Goal: Transaction & Acquisition: Purchase product/service

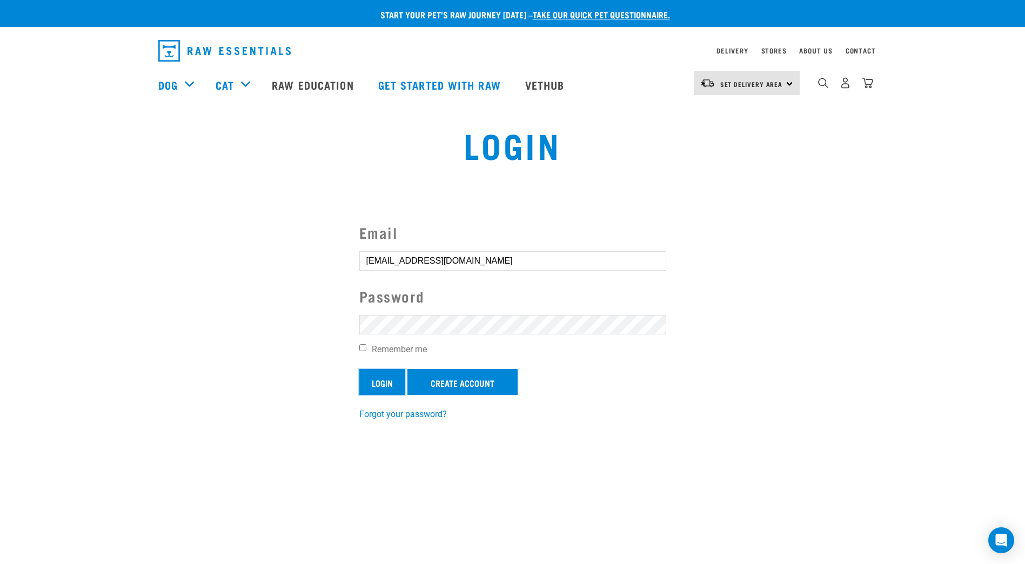
click at [386, 383] on input "Login" at bounding box center [382, 382] width 46 height 26
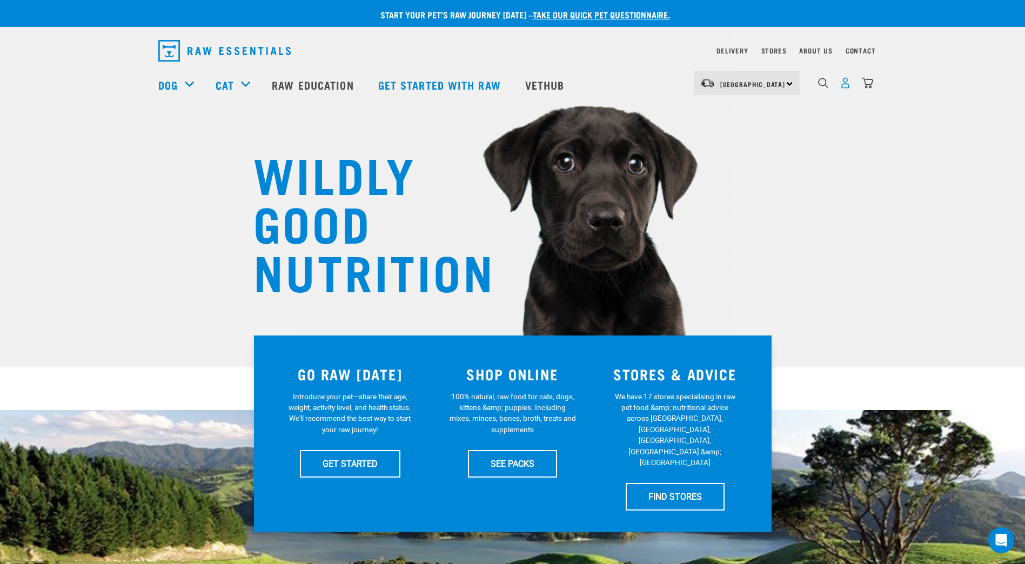
click at [845, 86] on img "dropdown navigation" at bounding box center [845, 82] width 11 height 11
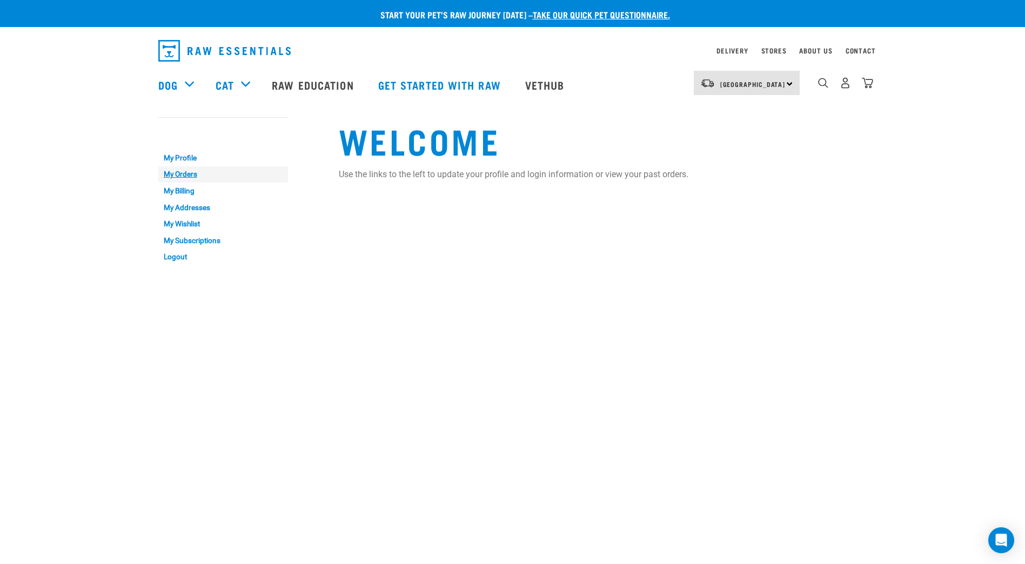
click at [185, 174] on link "My Orders" at bounding box center [223, 174] width 130 height 17
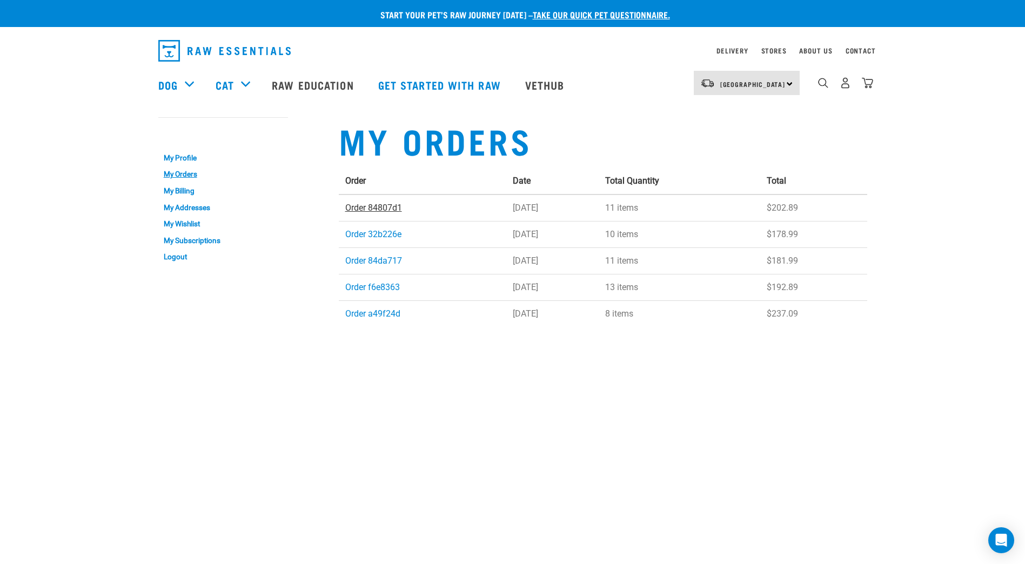
click at [374, 207] on link "Order 84807d1" at bounding box center [373, 208] width 57 height 10
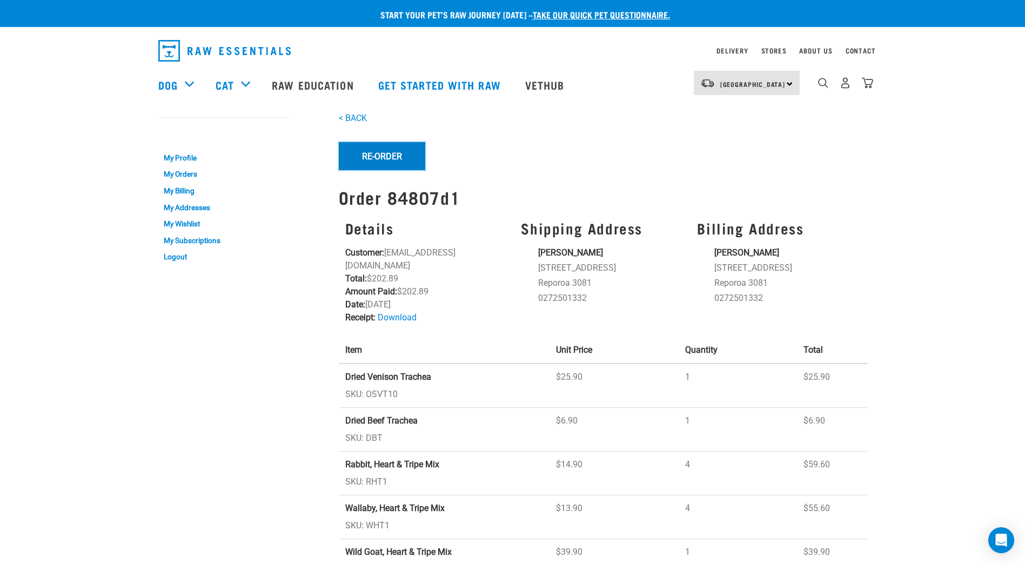
click at [385, 155] on button "Re-Order" at bounding box center [382, 156] width 86 height 28
click at [351, 115] on link "< BACK" at bounding box center [353, 118] width 28 height 10
click at [594, 104] on div "Dog Shop All Dog Get Started Packs Wildly Good Meal Packs Shop By Category" at bounding box center [515, 84] width 715 height 43
click at [188, 175] on link "My Orders" at bounding box center [223, 174] width 130 height 17
click at [867, 85] on img "dropdown navigation" at bounding box center [867, 82] width 11 height 11
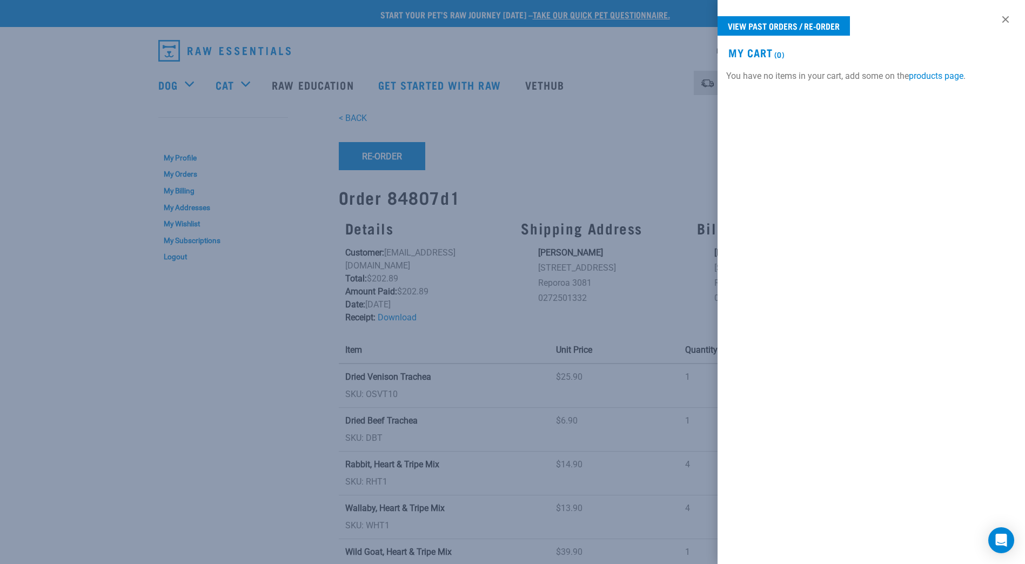
click at [570, 128] on div at bounding box center [512, 282] width 1025 height 564
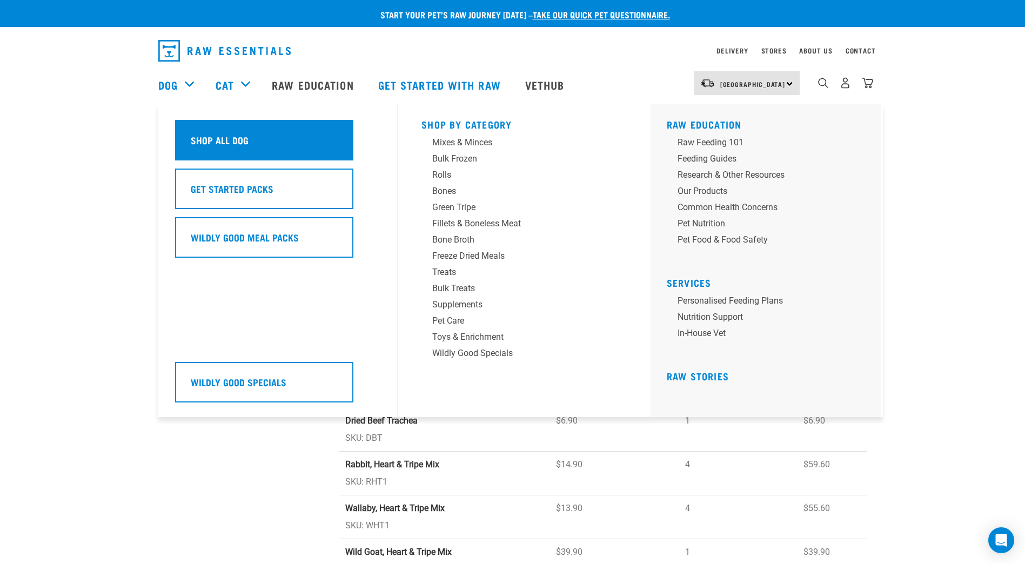
click at [223, 138] on h5 "Shop All Dog" at bounding box center [220, 140] width 58 height 14
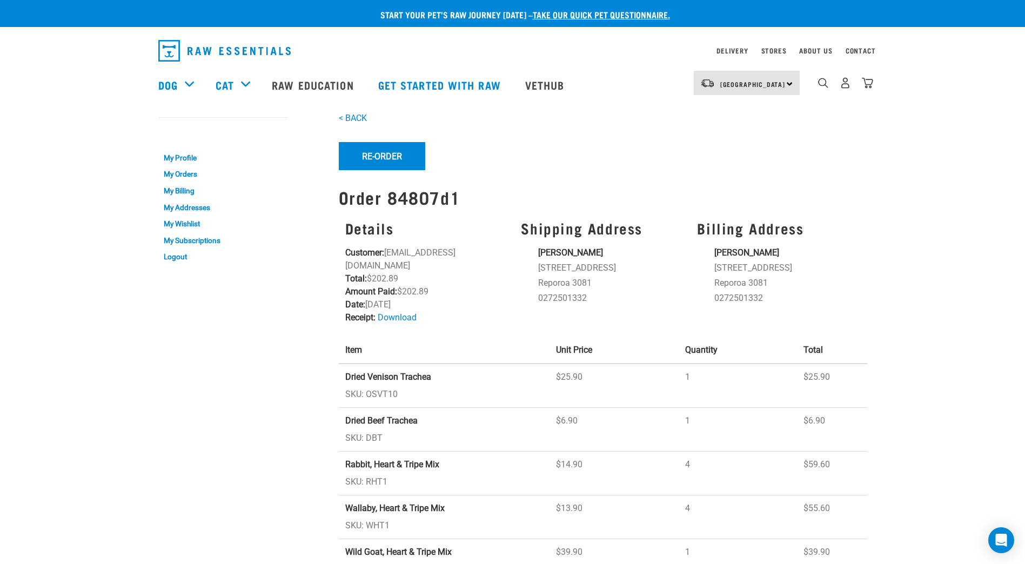
click at [952, 307] on div "Start your pet’s raw journey today – take our quick pet questionnaire. Delivery…" at bounding box center [512, 335] width 1025 height 670
click at [634, 152] on form "Re-Order Re-order" at bounding box center [603, 156] width 528 height 28
click at [372, 154] on button "Re-Order" at bounding box center [382, 156] width 86 height 28
click at [870, 83] on img "dropdown navigation" at bounding box center [867, 82] width 11 height 11
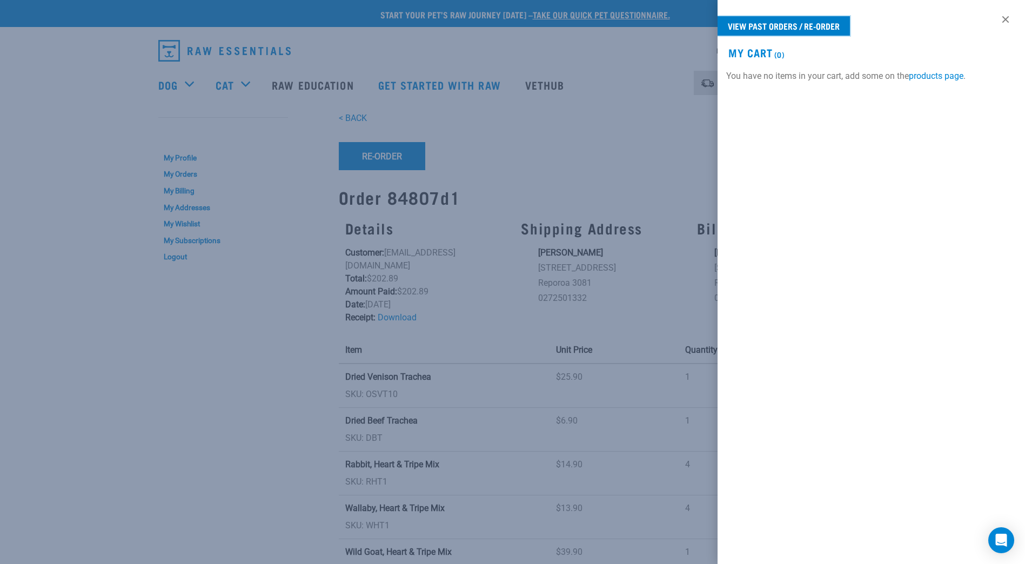
click at [748, 23] on link "View past orders / re-order" at bounding box center [783, 25] width 132 height 19
click at [1004, 22] on link at bounding box center [1005, 19] width 17 height 17
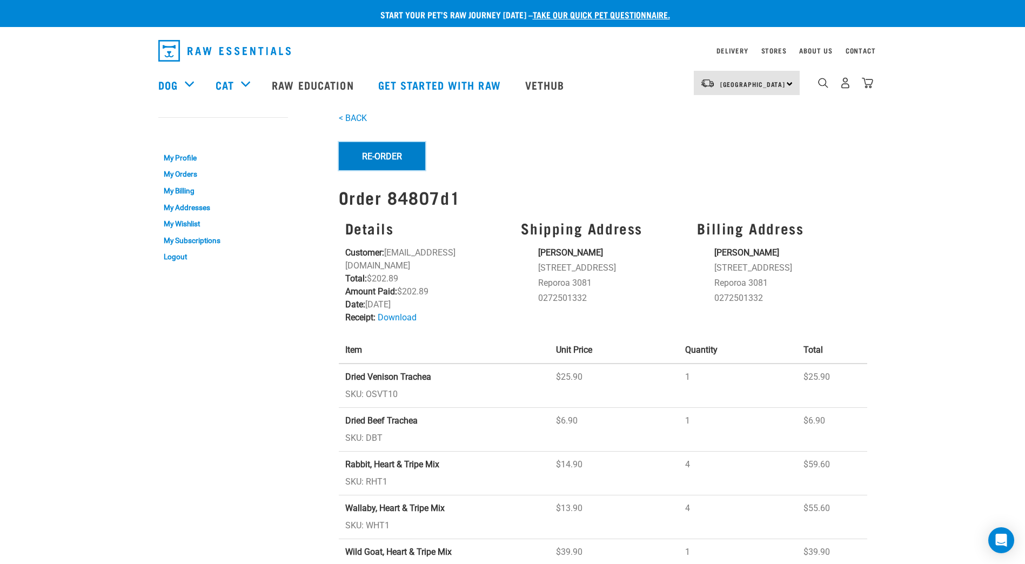
click at [379, 157] on button "Re-Order" at bounding box center [382, 156] width 86 height 28
click at [179, 173] on link "My Orders" at bounding box center [223, 174] width 130 height 17
click at [191, 158] on link "My Profile" at bounding box center [223, 158] width 130 height 17
click at [845, 88] on img "dropdown navigation" at bounding box center [845, 82] width 11 height 11
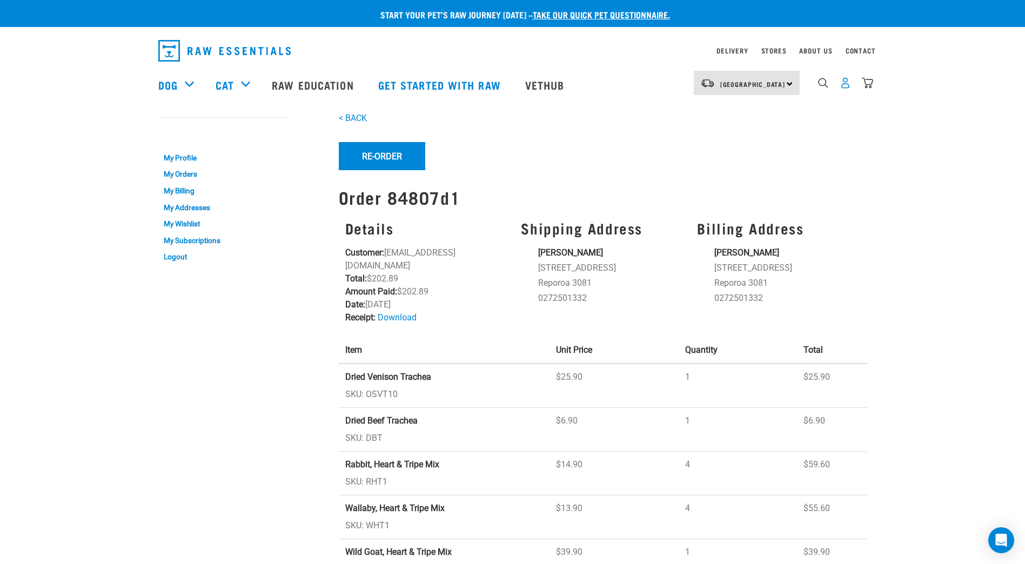
click at [847, 87] on img "dropdown navigation" at bounding box center [845, 82] width 11 height 11
click at [844, 84] on img "dropdown navigation" at bounding box center [845, 82] width 11 height 11
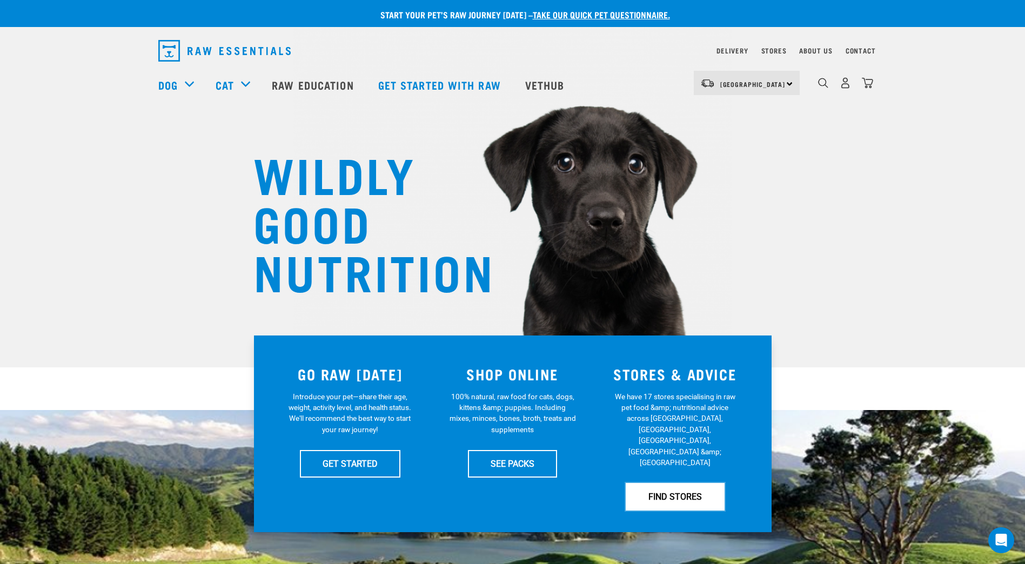
click at [686, 483] on link "FIND STORES" at bounding box center [675, 496] width 99 height 27
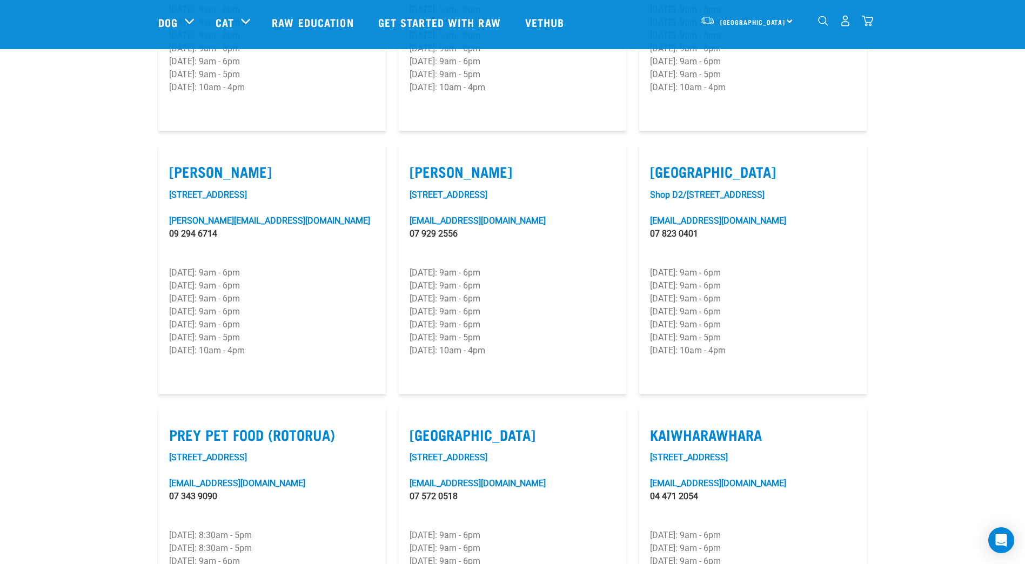
scroll to position [1009, 0]
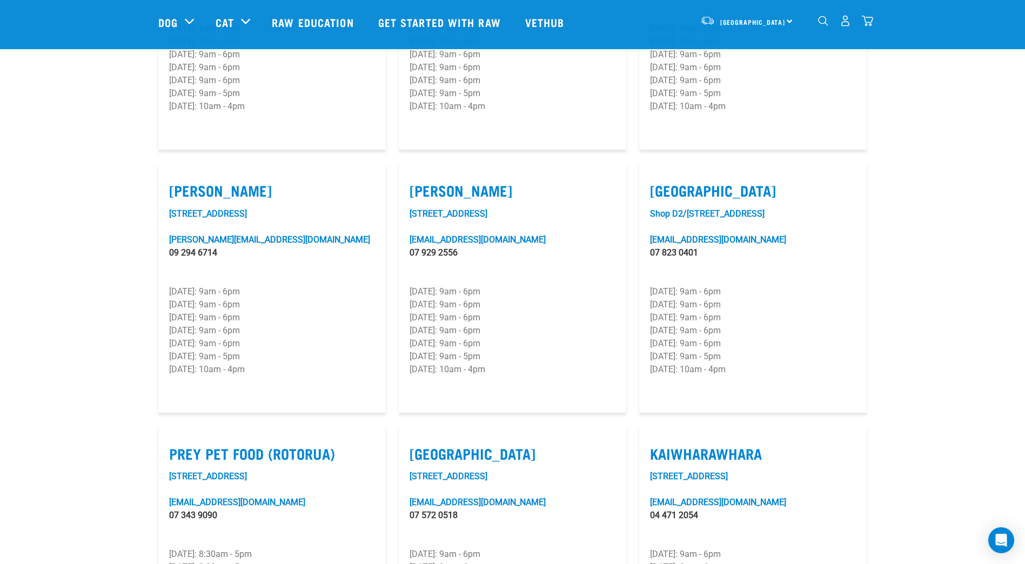
click at [846, 24] on img "dropdown navigation" at bounding box center [845, 20] width 11 height 11
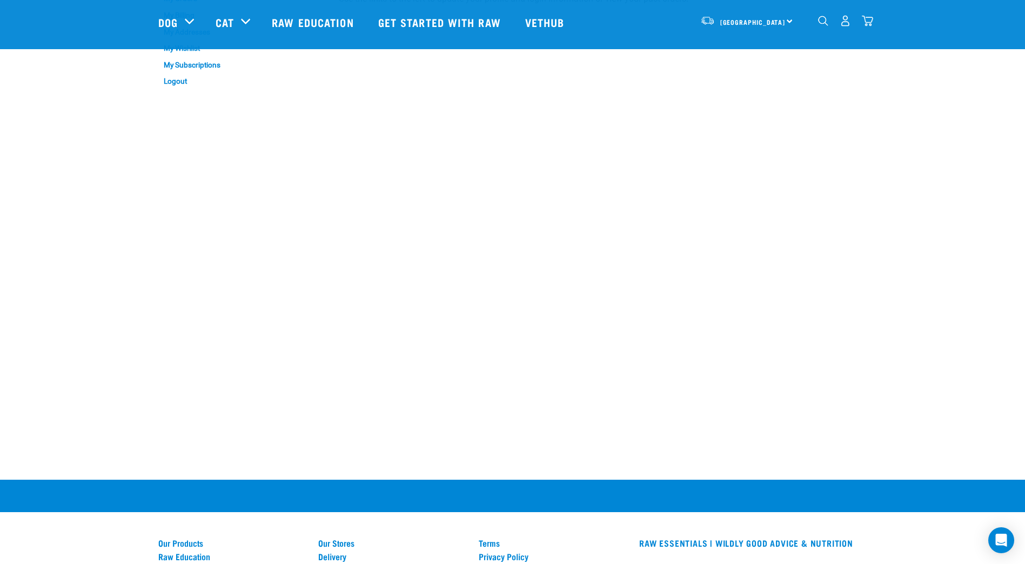
click at [846, 22] on img "dropdown navigation" at bounding box center [845, 20] width 11 height 11
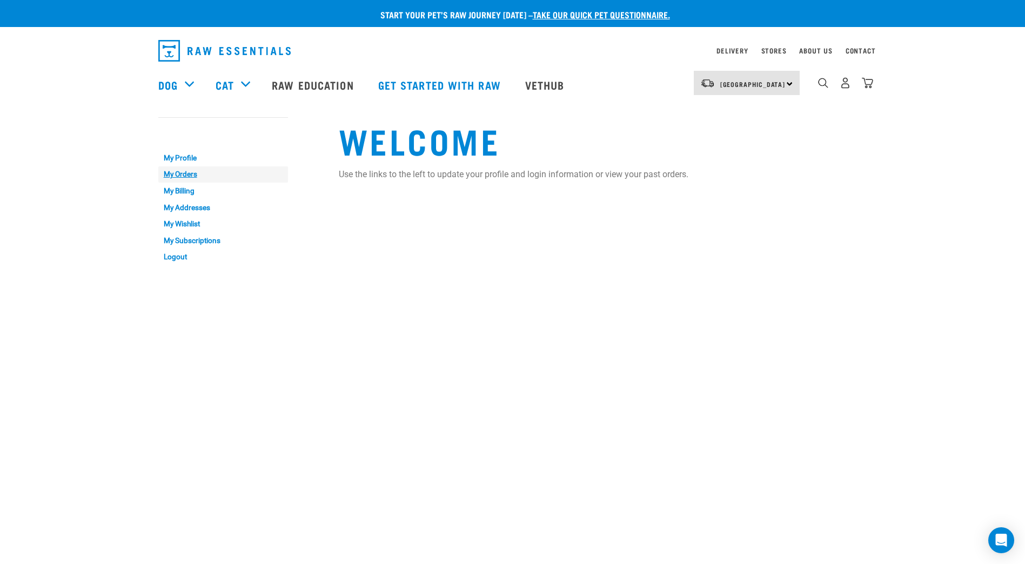
click at [185, 173] on link "My Orders" at bounding box center [223, 174] width 130 height 17
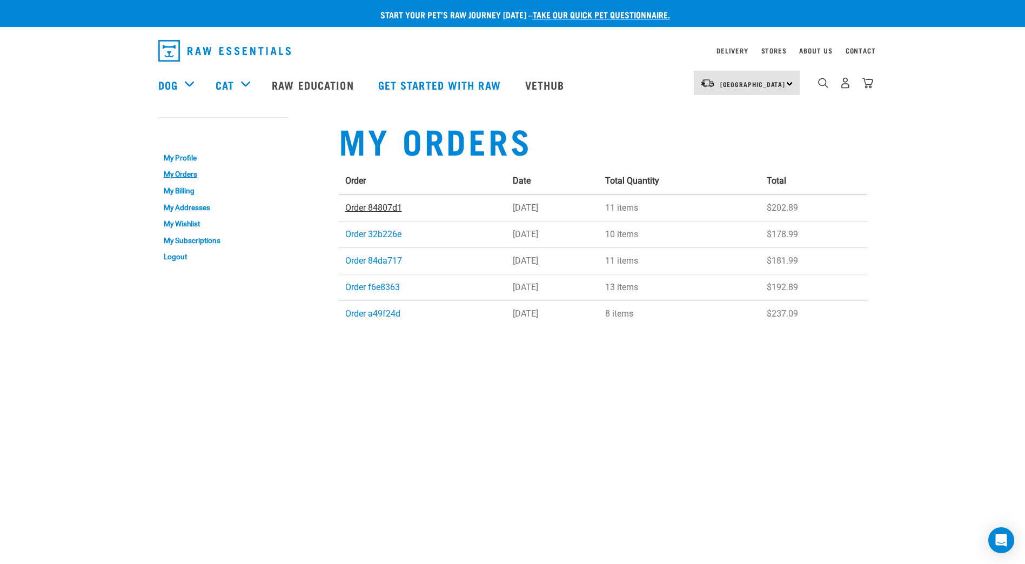
click at [366, 207] on link "Order 84807d1" at bounding box center [373, 208] width 57 height 10
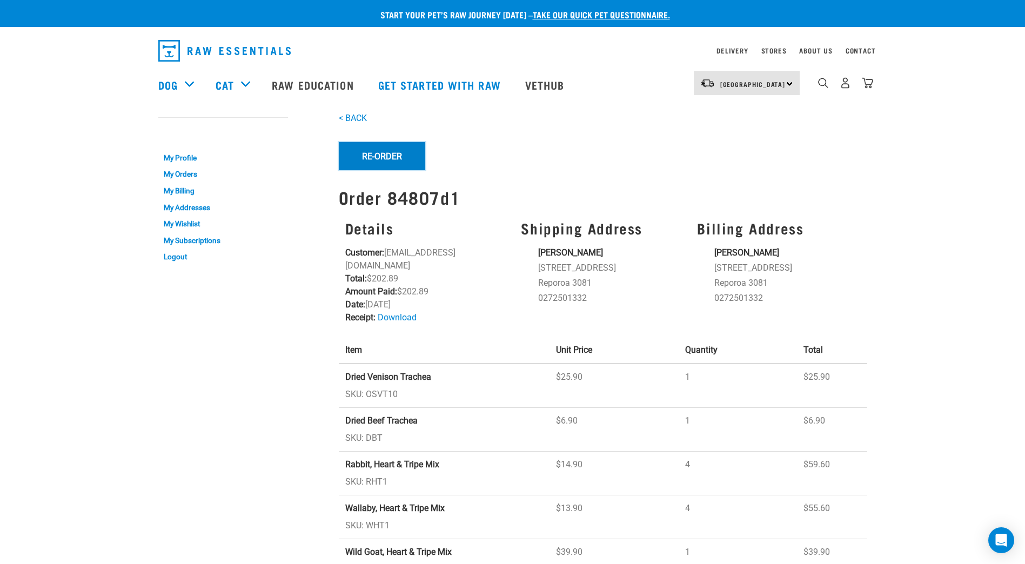
click at [375, 158] on button "Re-Order" at bounding box center [382, 156] width 86 height 28
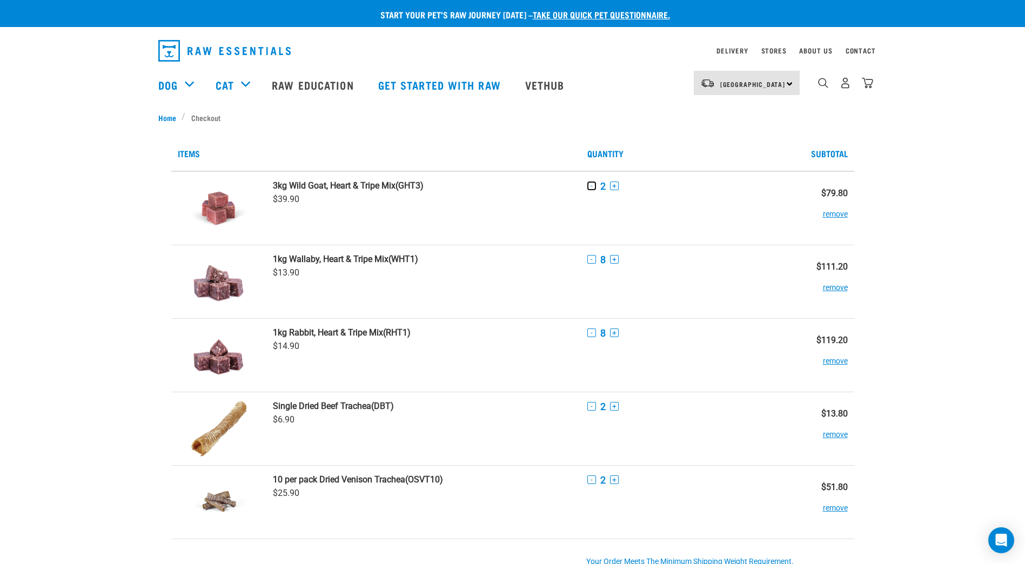
click at [591, 185] on button "-" at bounding box center [591, 186] width 9 height 9
click at [591, 257] on button "-" at bounding box center [591, 259] width 9 height 9
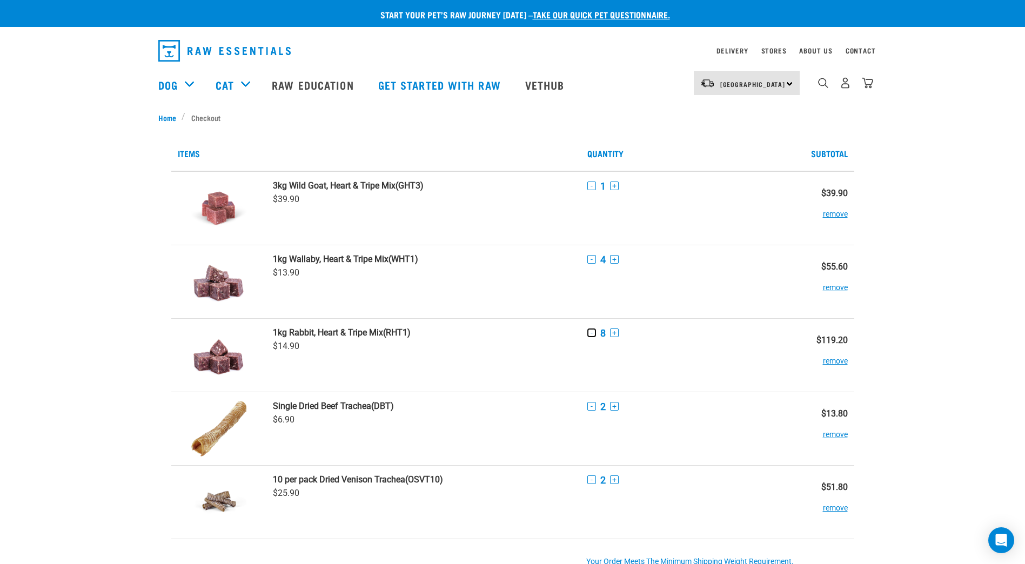
click at [592, 333] on button "-" at bounding box center [591, 332] width 9 height 9
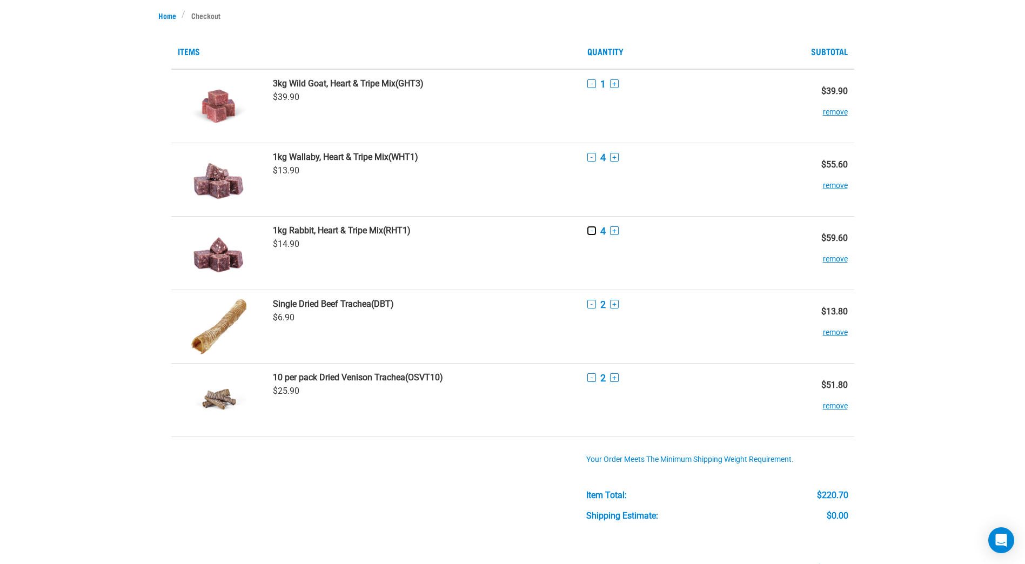
scroll to position [126, 0]
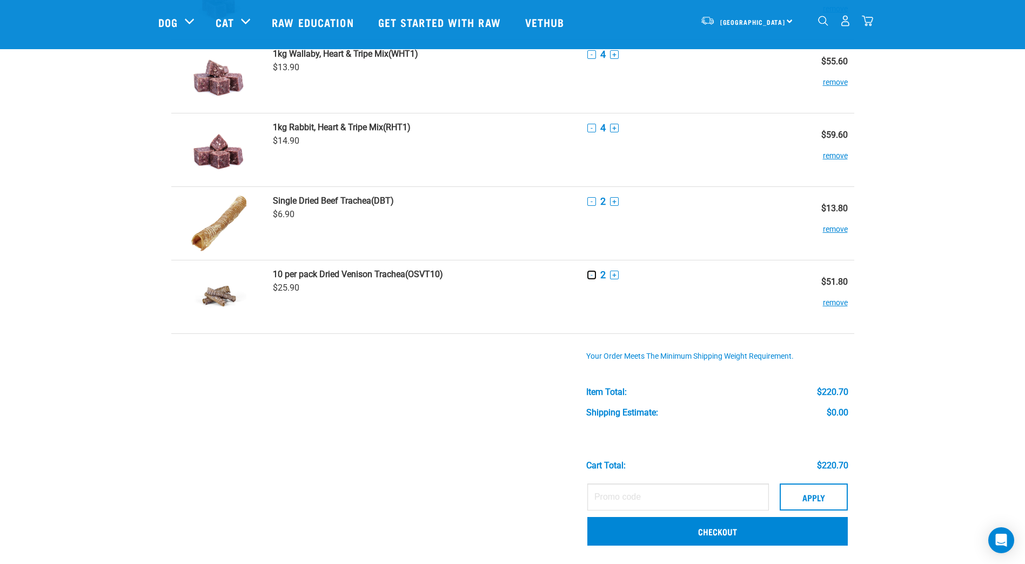
click at [593, 276] on button "-" at bounding box center [591, 275] width 9 height 9
click at [833, 230] on button "remove" at bounding box center [835, 223] width 25 height 21
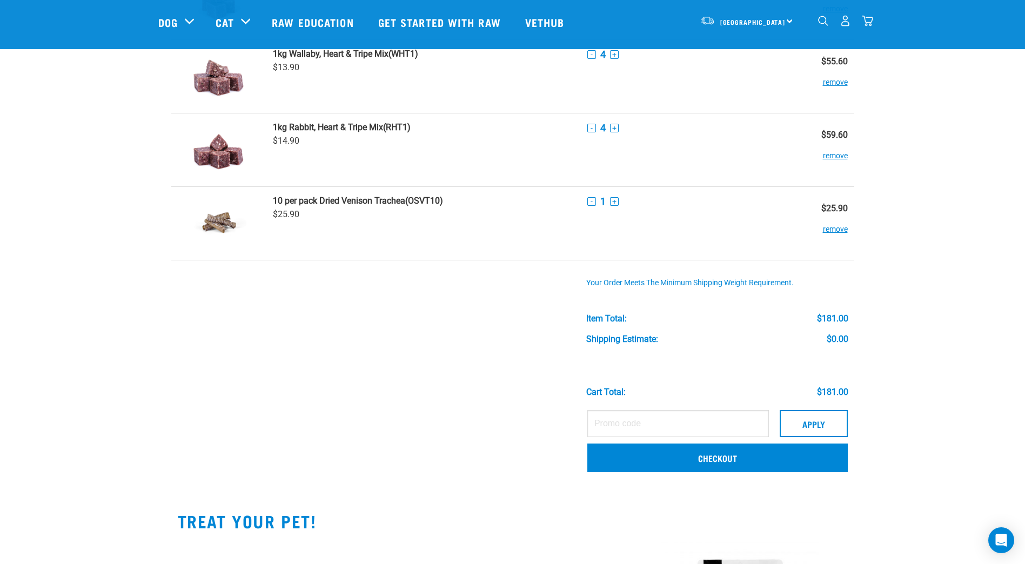
scroll to position [0, 0]
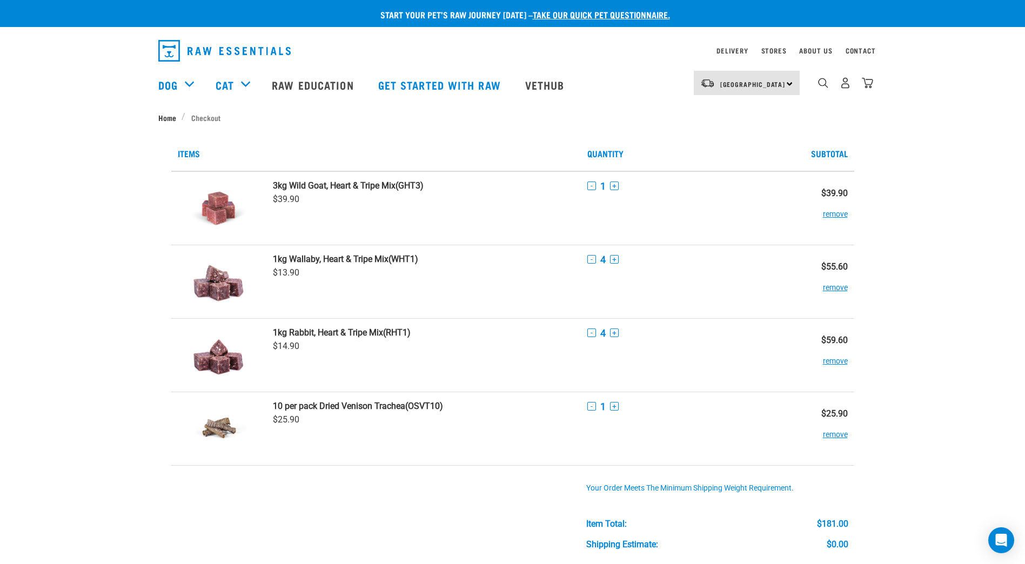
click at [165, 116] on link "Home" at bounding box center [170, 117] width 24 height 11
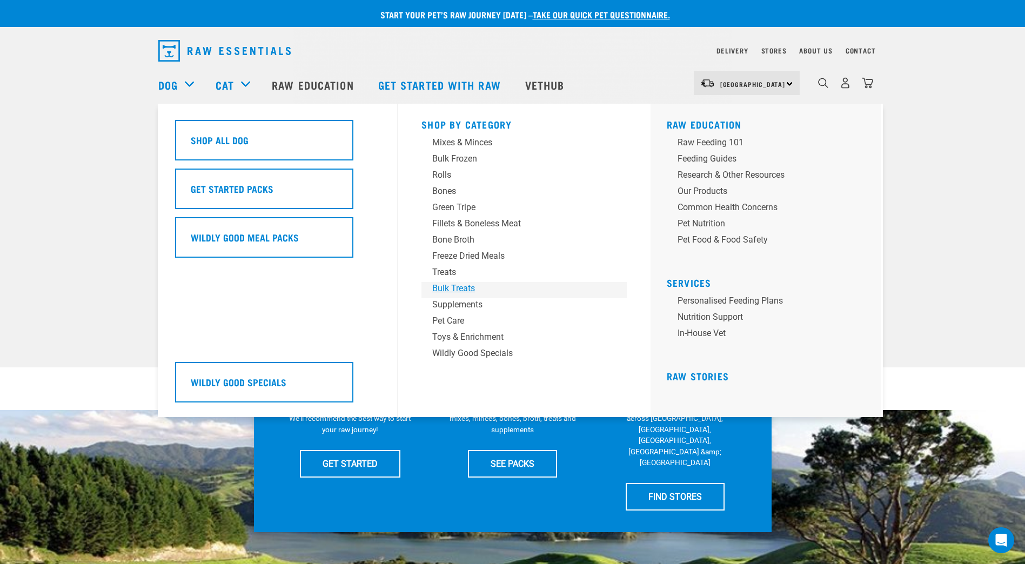
click at [468, 286] on div "Bulk Treats" at bounding box center [516, 288] width 169 height 13
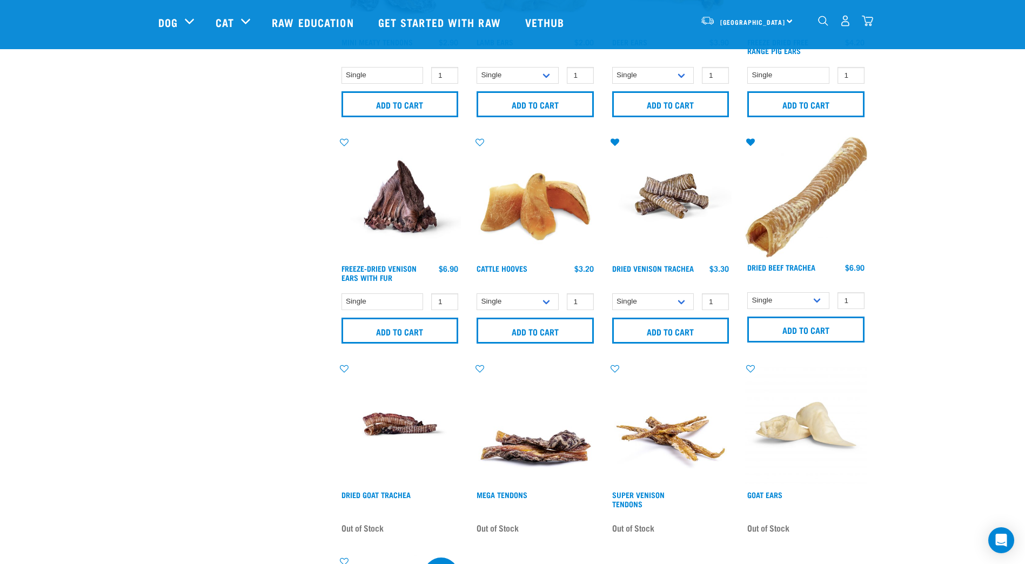
scroll to position [504, 0]
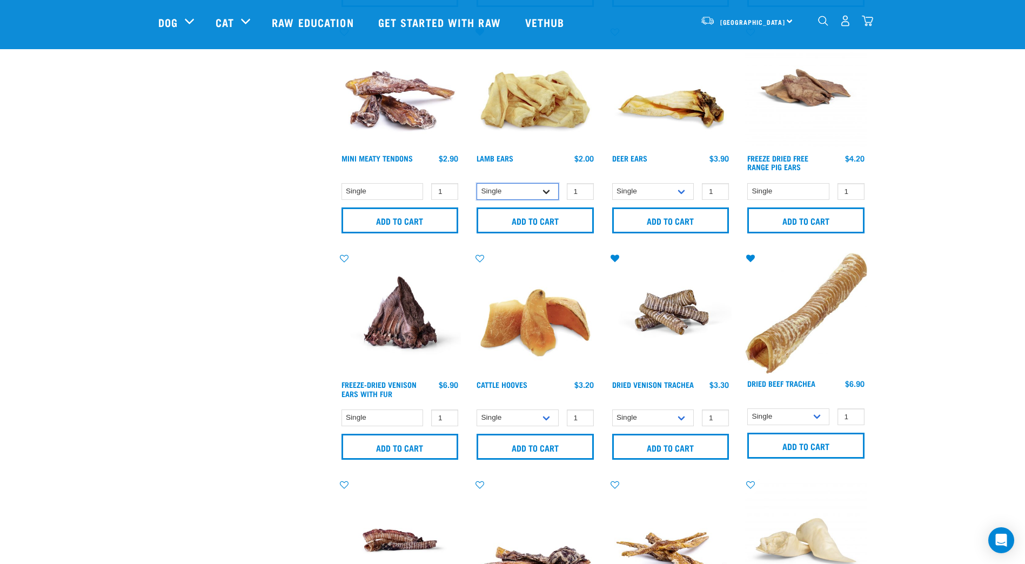
click at [547, 193] on select "Single 10 per pack 1kg" at bounding box center [518, 191] width 82 height 17
select select "800"
click at [477, 183] on select "Single 10 per pack 1kg" at bounding box center [518, 191] width 82 height 17
click at [583, 189] on input "2" at bounding box center [580, 191] width 27 height 17
type input "3"
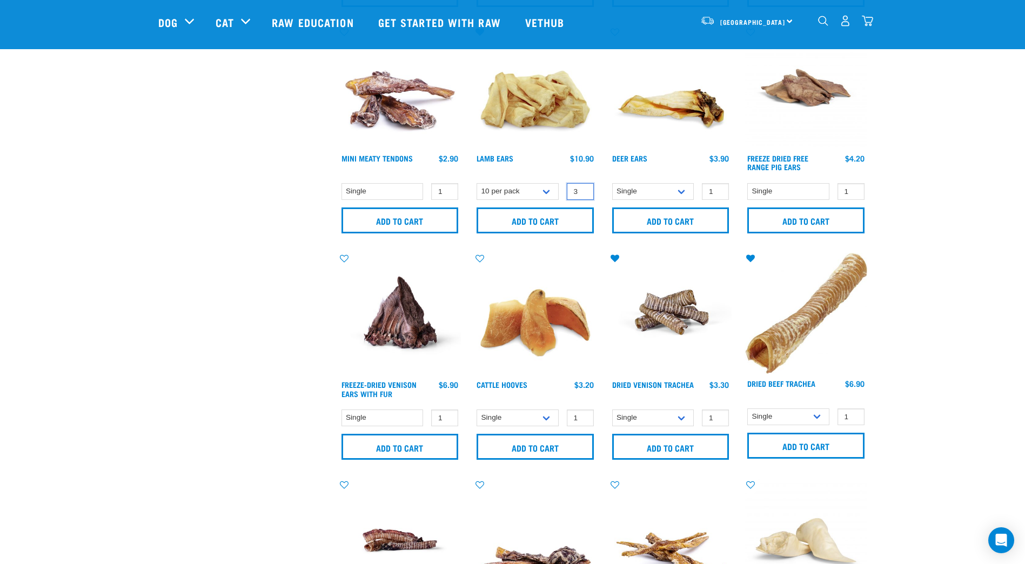
click at [583, 189] on input "3" at bounding box center [580, 191] width 27 height 17
click at [541, 217] on input "Add to cart" at bounding box center [535, 220] width 117 height 26
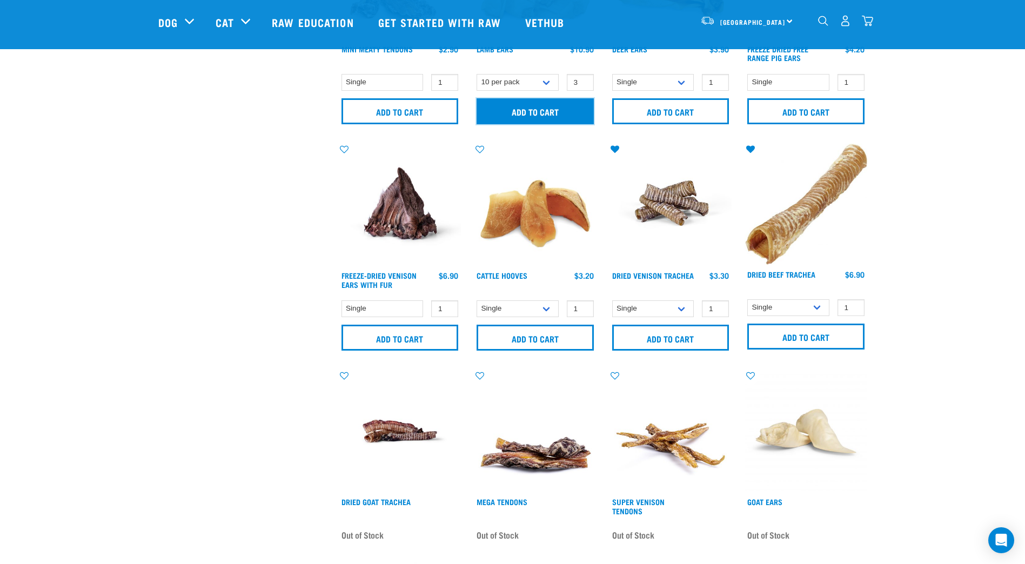
scroll to position [631, 0]
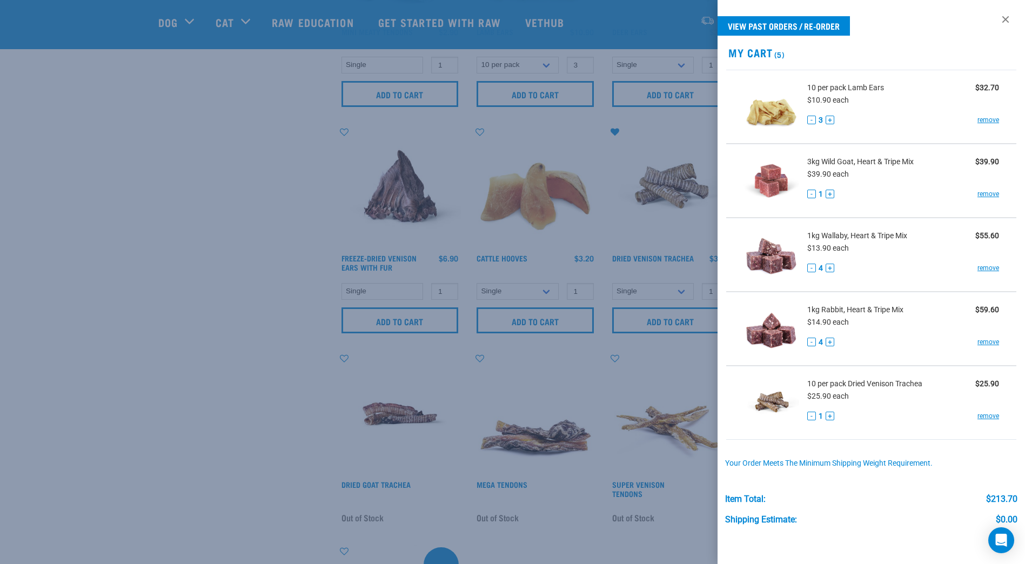
click at [270, 132] on div at bounding box center [512, 282] width 1025 height 564
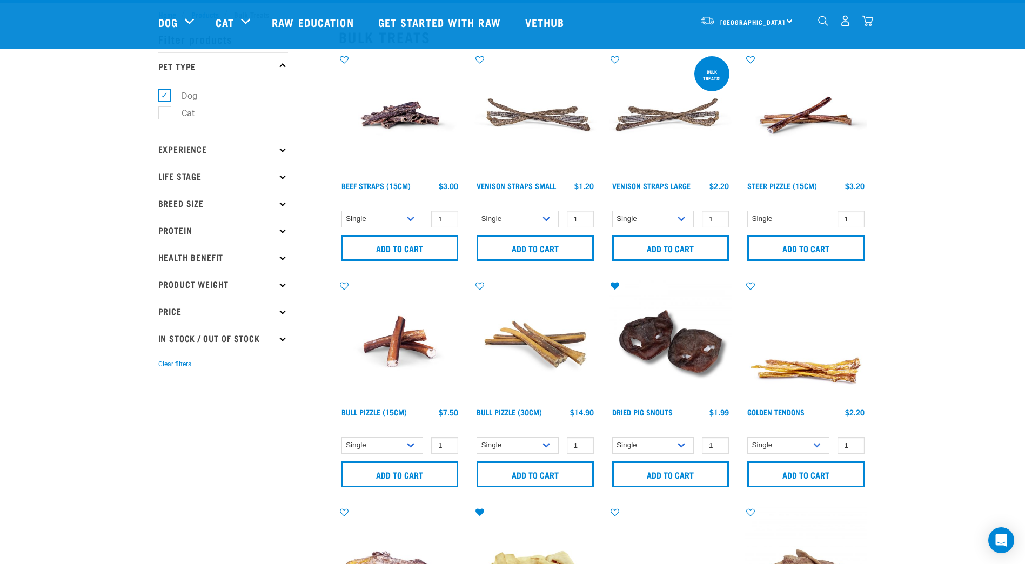
scroll to position [0, 0]
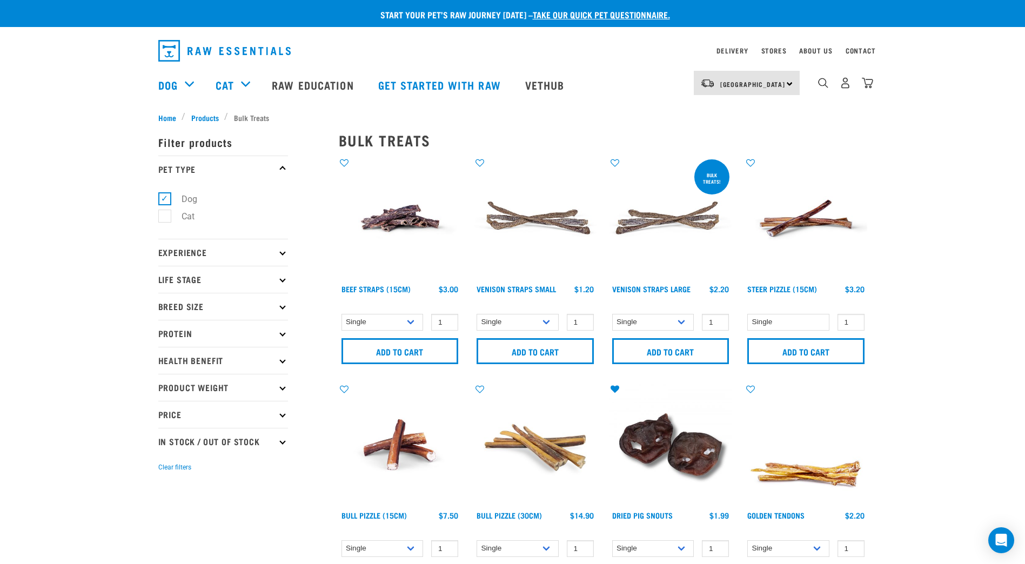
click at [211, 52] on img "dropdown navigation" at bounding box center [224, 51] width 132 height 22
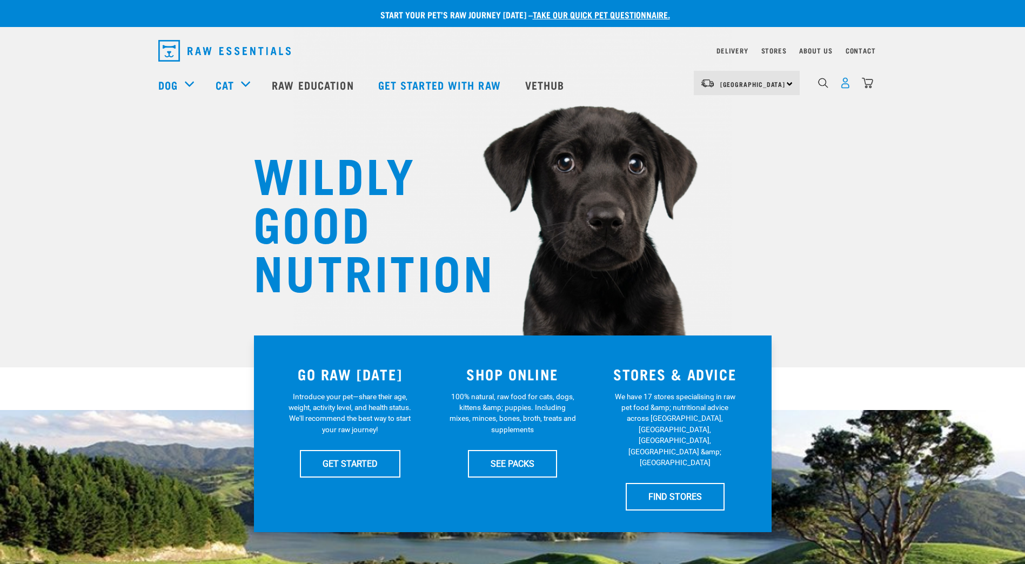
click at [847, 87] on img "dropdown navigation" at bounding box center [845, 82] width 11 height 11
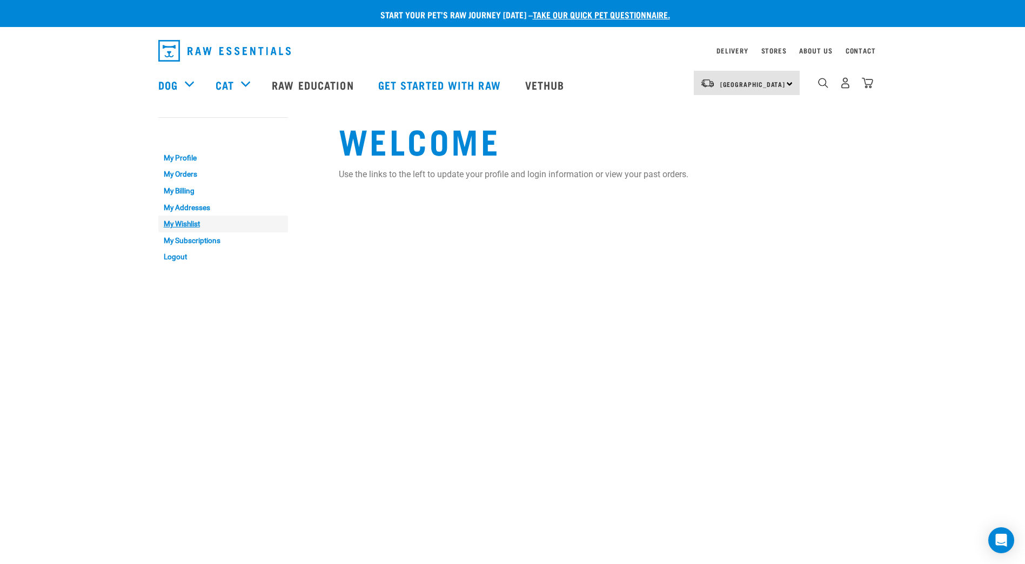
click at [177, 222] on link "My Wishlist" at bounding box center [223, 224] width 130 height 17
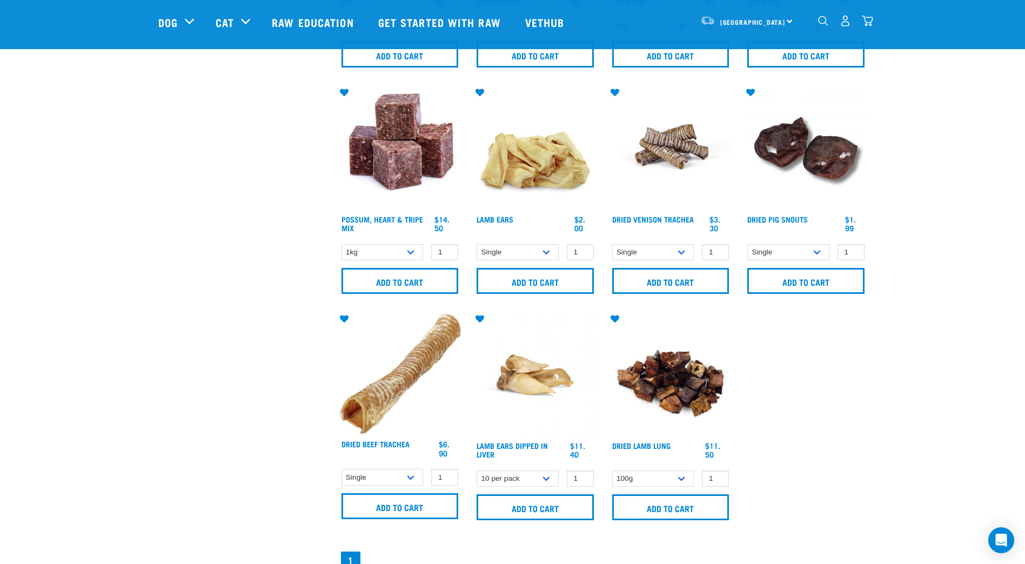
scroll to position [252, 0]
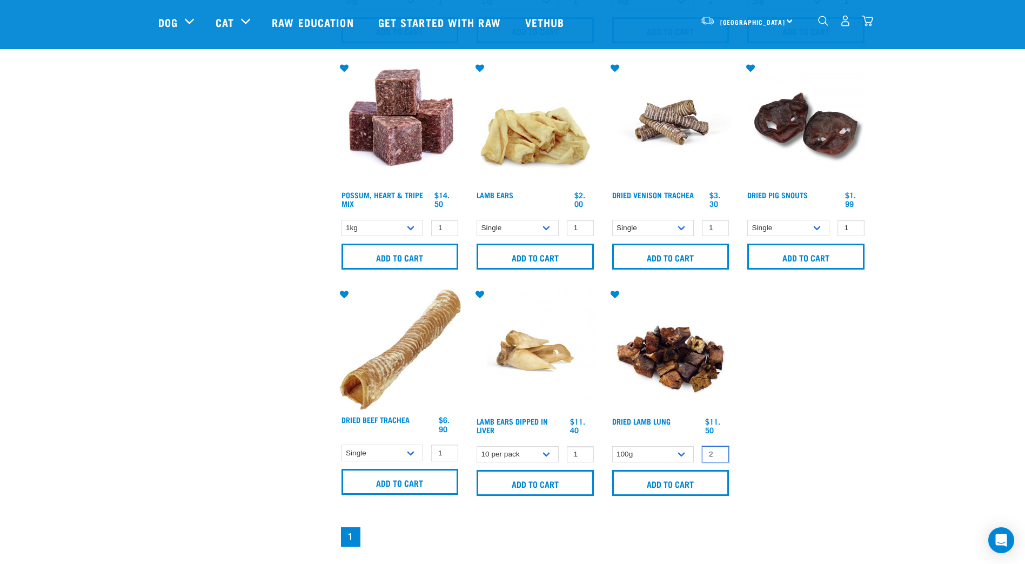
type input "2"
click at [717, 451] on input "2" at bounding box center [715, 454] width 27 height 17
click at [682, 453] on select "100g" at bounding box center [653, 454] width 82 height 17
click at [649, 480] on input "Add to cart" at bounding box center [670, 483] width 117 height 26
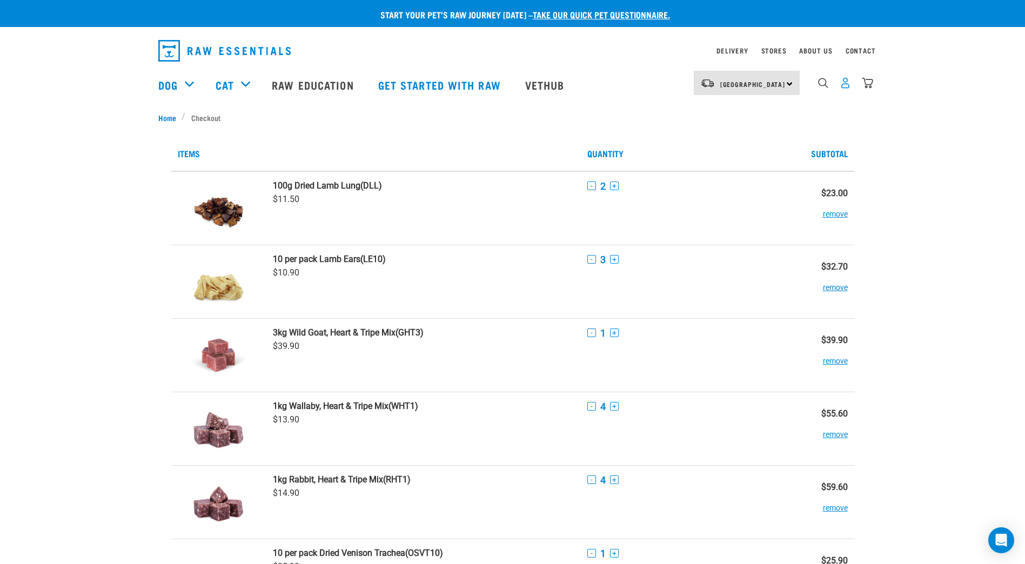
click at [844, 83] on img "dropdown navigation" at bounding box center [845, 82] width 11 height 11
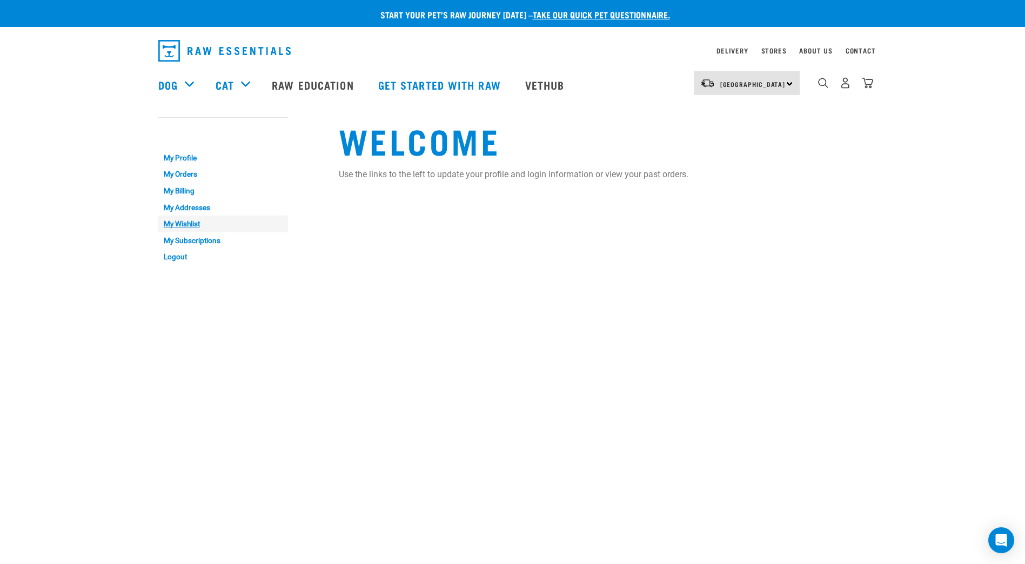
click at [190, 224] on link "My Wishlist" at bounding box center [223, 224] width 130 height 17
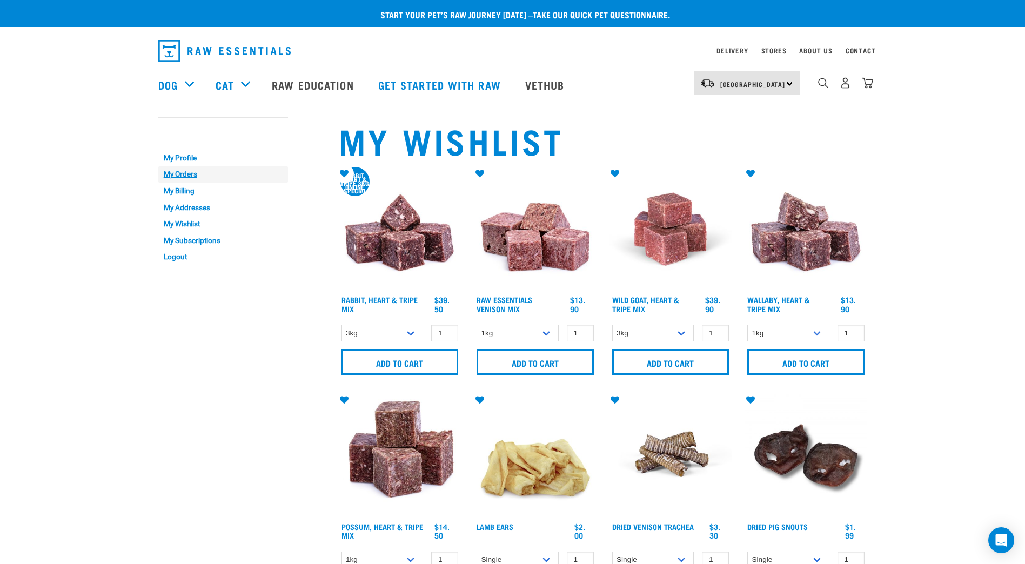
click at [191, 175] on link "My Orders" at bounding box center [223, 174] width 130 height 17
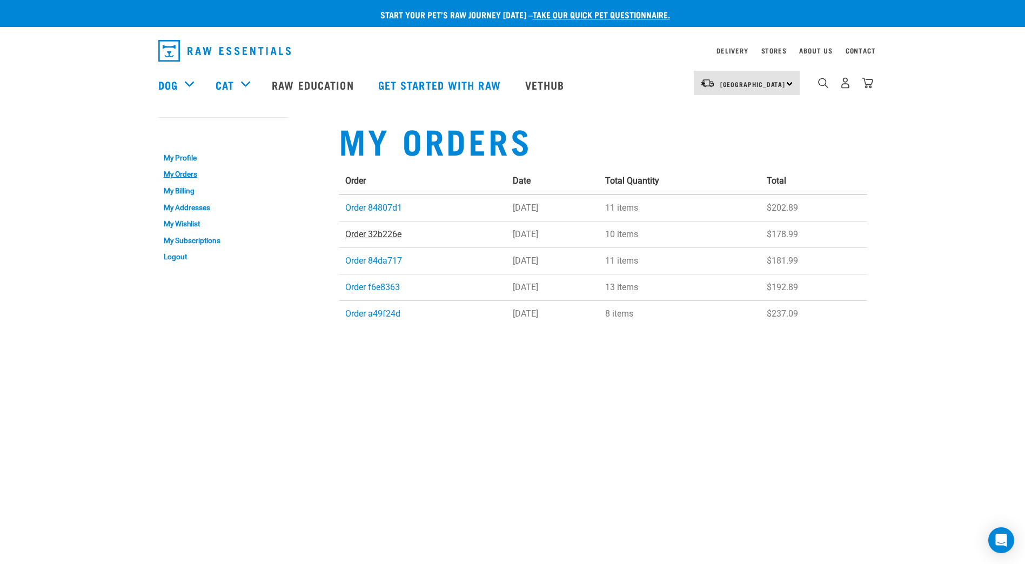
click at [372, 233] on link "Order 32b226e" at bounding box center [373, 234] width 56 height 10
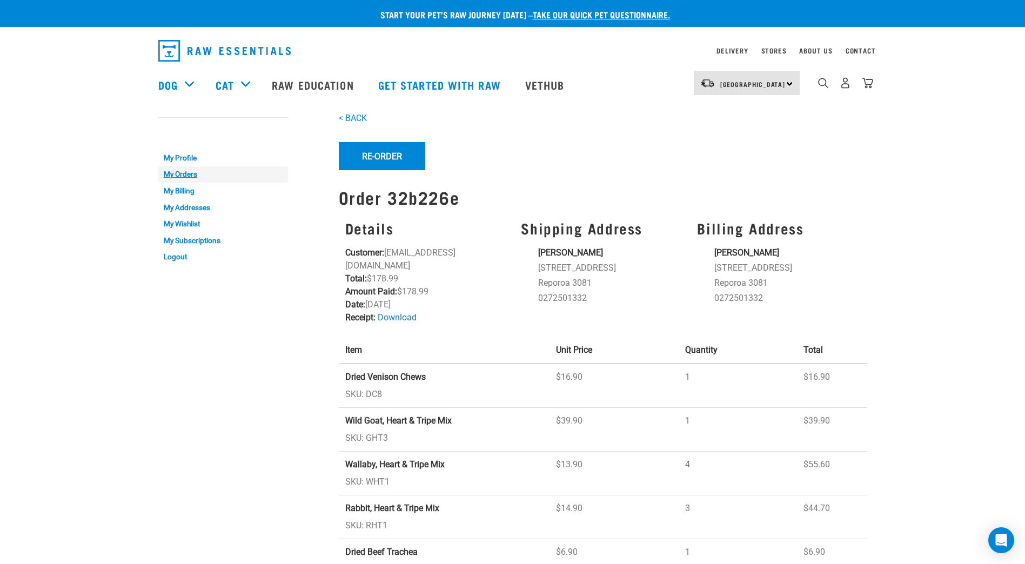
click at [188, 175] on link "My Orders" at bounding box center [223, 174] width 130 height 17
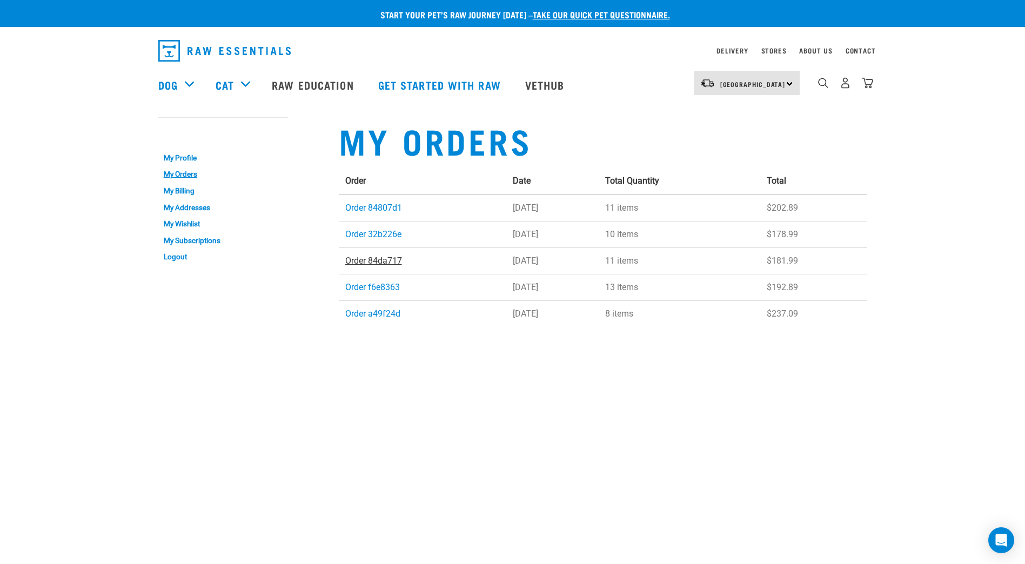
click at [358, 257] on link "Order 84da717" at bounding box center [373, 261] width 57 height 10
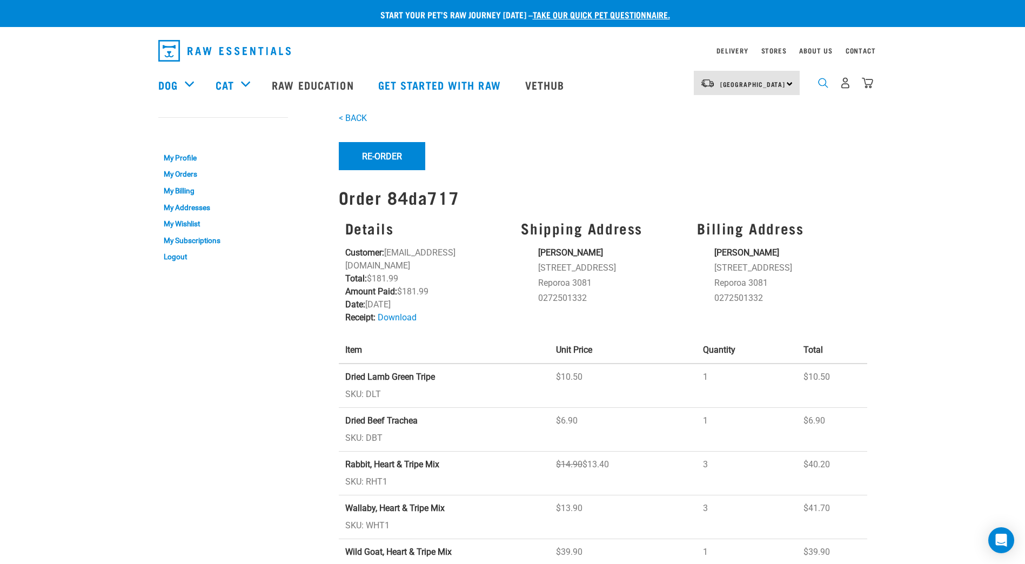
click at [825, 87] on img "dropdown navigation" at bounding box center [823, 83] width 10 height 10
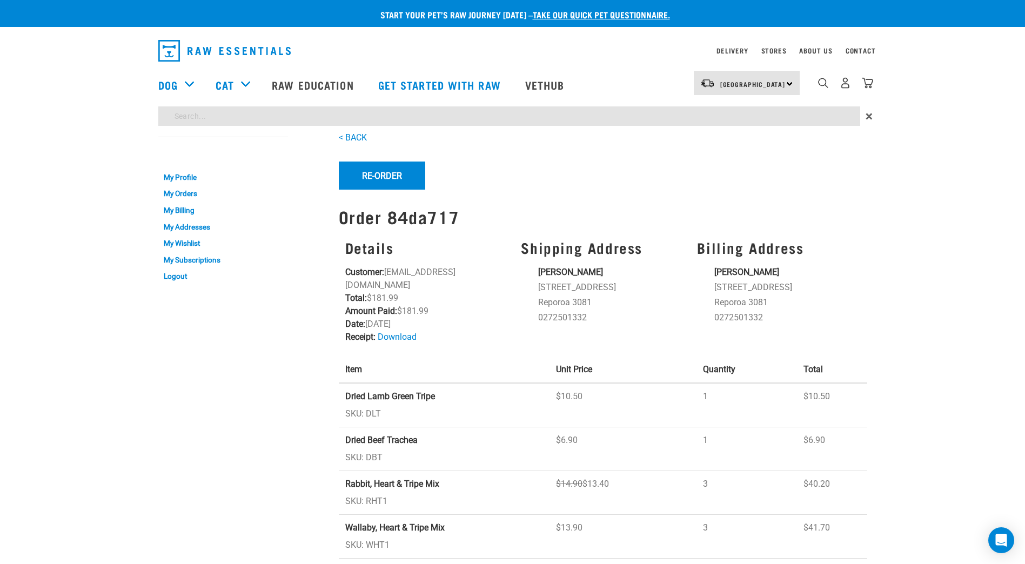
click at [220, 117] on div "Start your pet’s raw journey today – take our quick pet questionnaire. Delivery…" at bounding box center [512, 388] width 1025 height 777
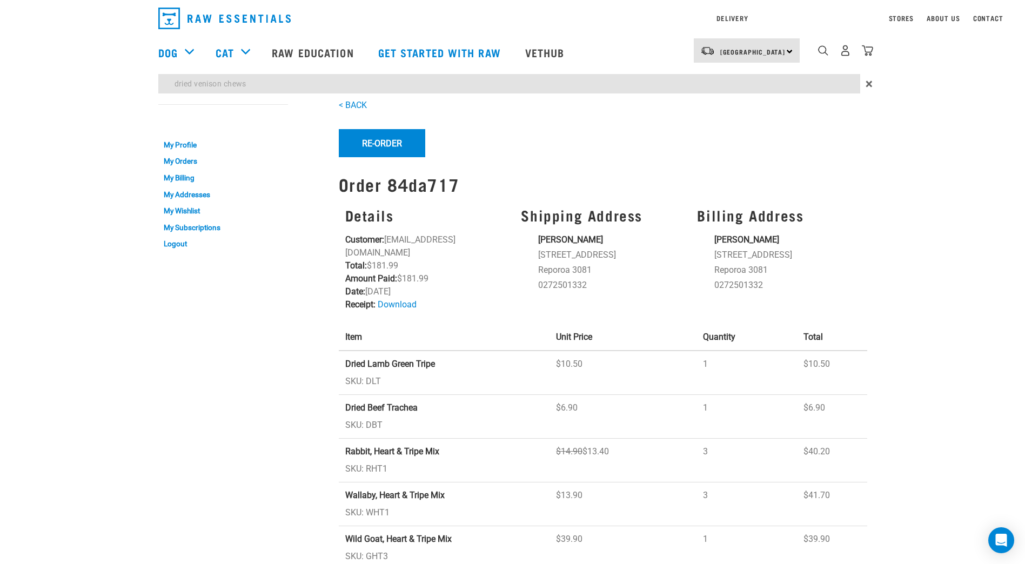
type input "dried venison chews"
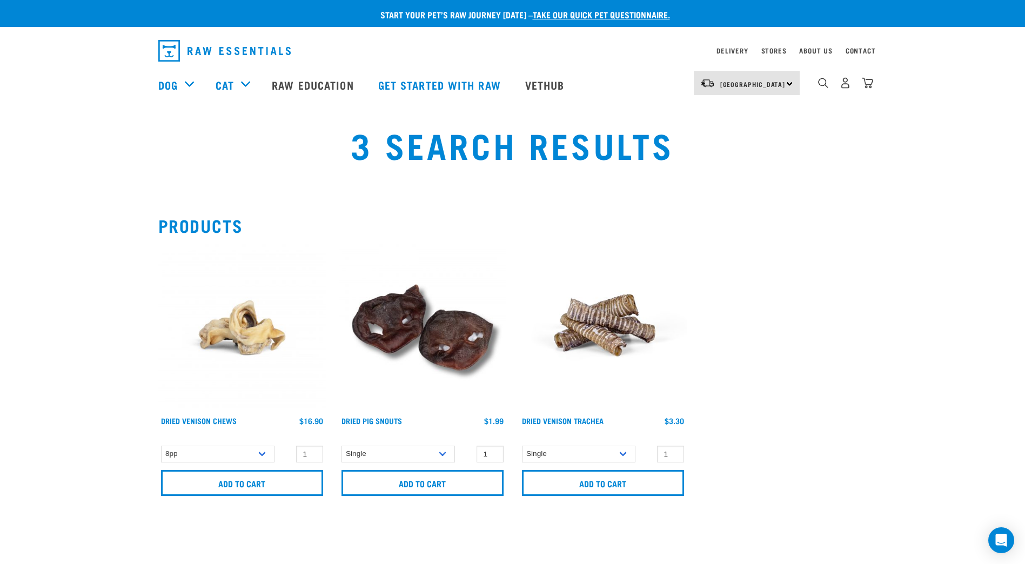
scroll to position [126, 0]
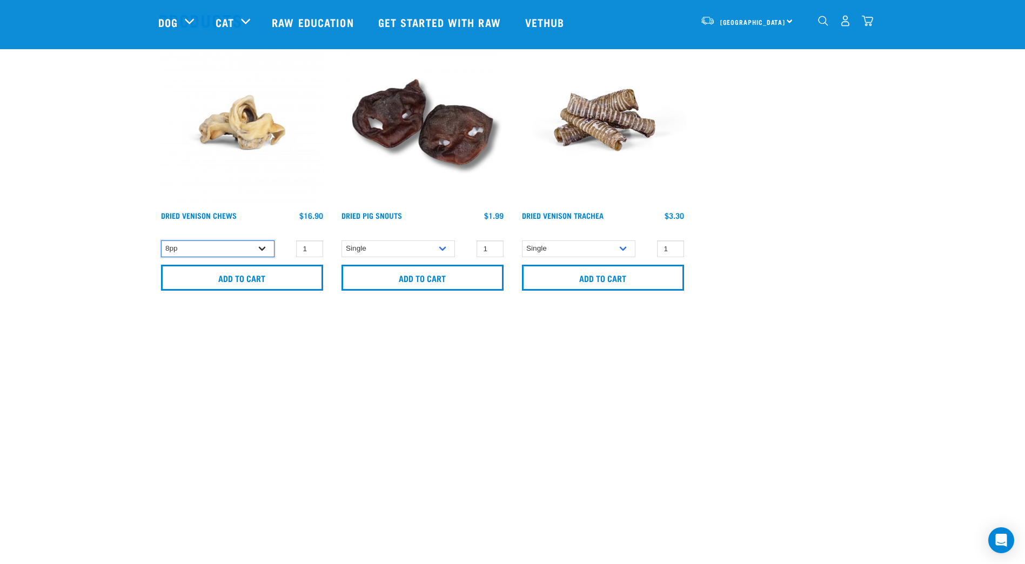
click at [261, 249] on select "8pp" at bounding box center [217, 248] width 113 height 17
click at [313, 247] on input "2" at bounding box center [309, 248] width 27 height 17
type input "3"
click at [313, 247] on input "3" at bounding box center [309, 248] width 27 height 17
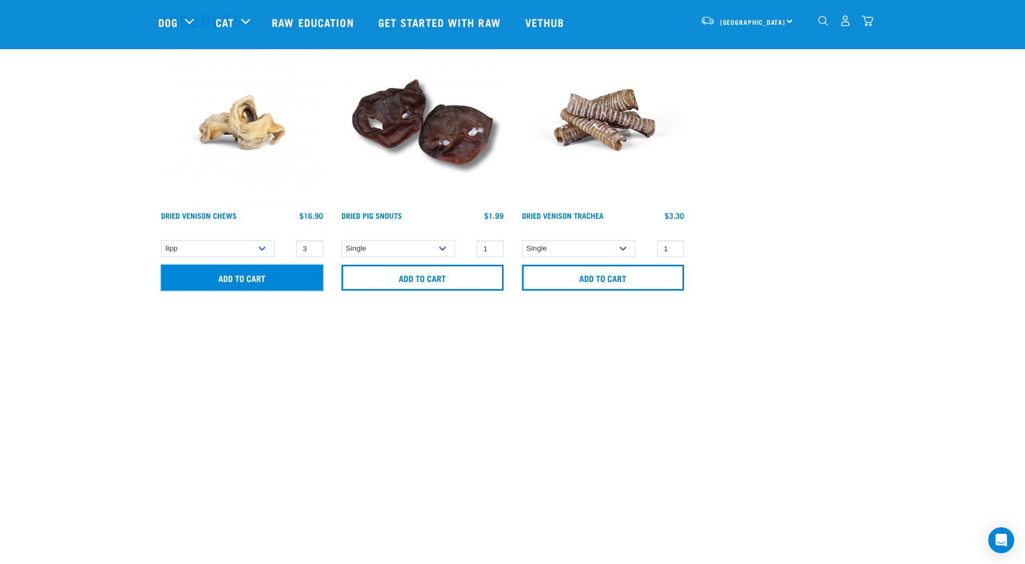
click at [251, 276] on input "Add to cart" at bounding box center [242, 278] width 162 height 26
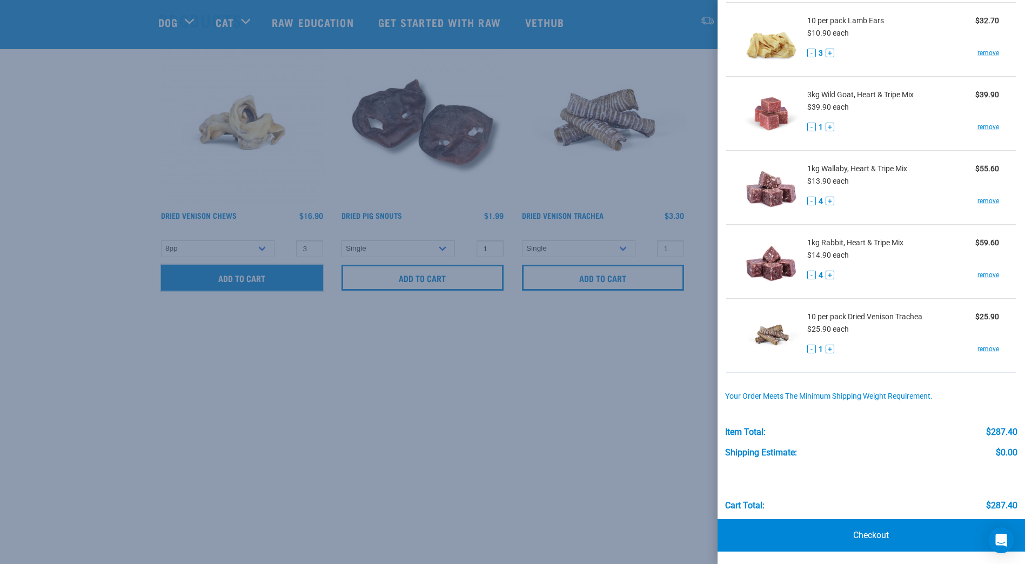
scroll to position [216, 0]
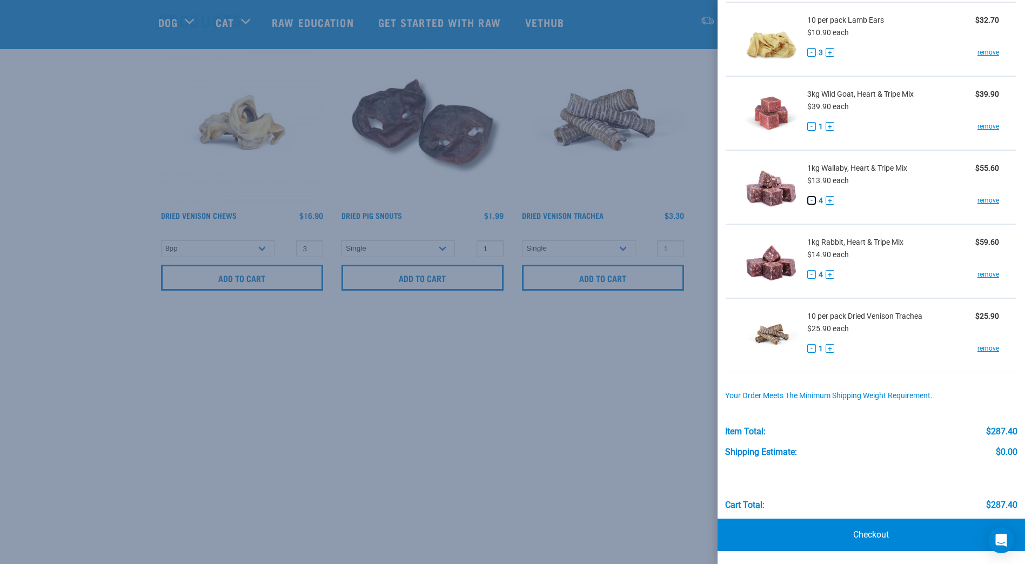
click at [810, 201] on button "-" at bounding box center [811, 200] width 9 height 9
click at [811, 273] on button "-" at bounding box center [811, 274] width 9 height 9
click at [812, 201] on button "-" at bounding box center [811, 200] width 9 height 9
click at [810, 273] on button "-" at bounding box center [811, 274] width 9 height 9
click at [829, 201] on button "+" at bounding box center [830, 200] width 9 height 9
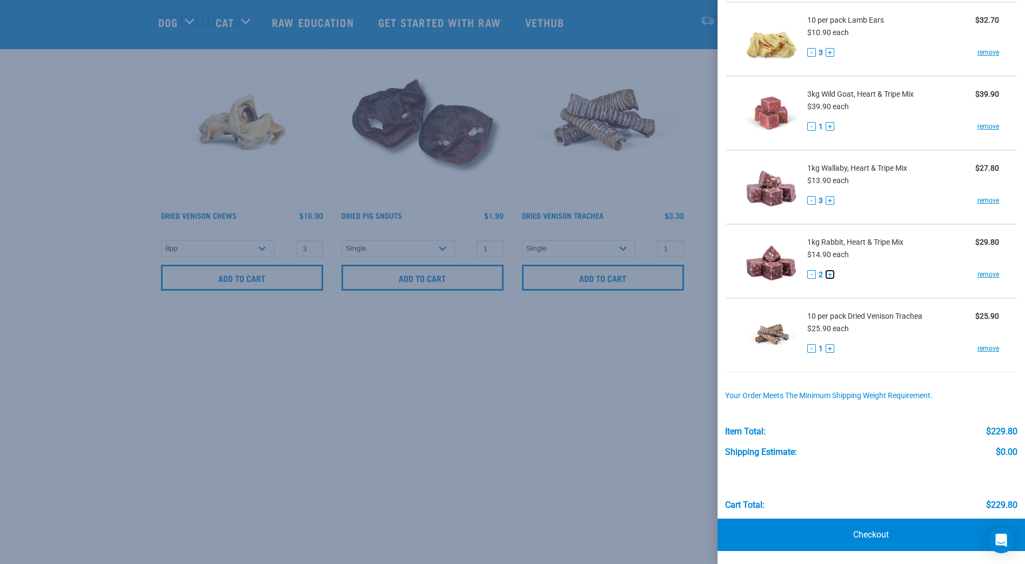
click at [830, 277] on button "+" at bounding box center [830, 274] width 9 height 9
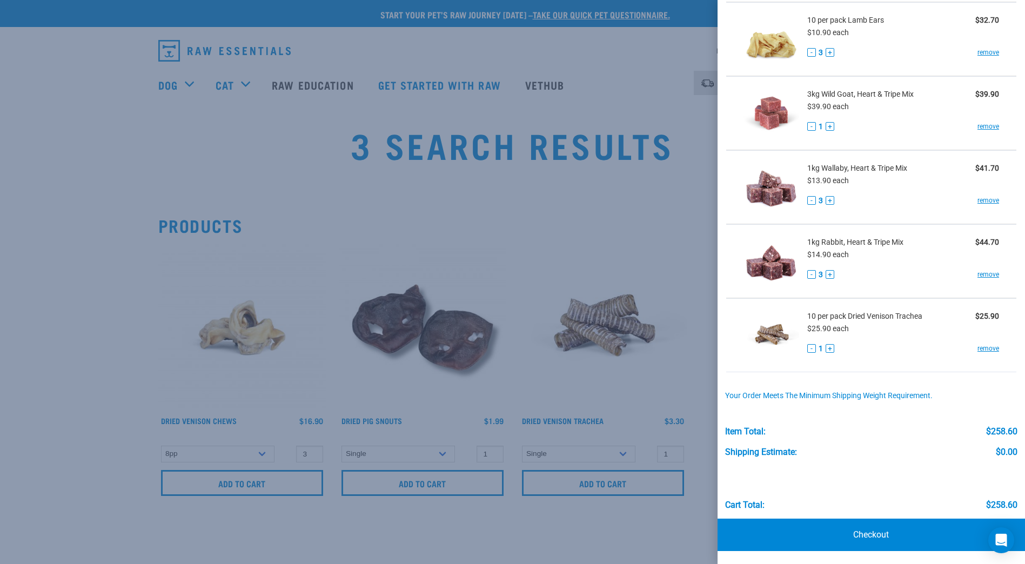
click at [366, 194] on div at bounding box center [512, 282] width 1025 height 564
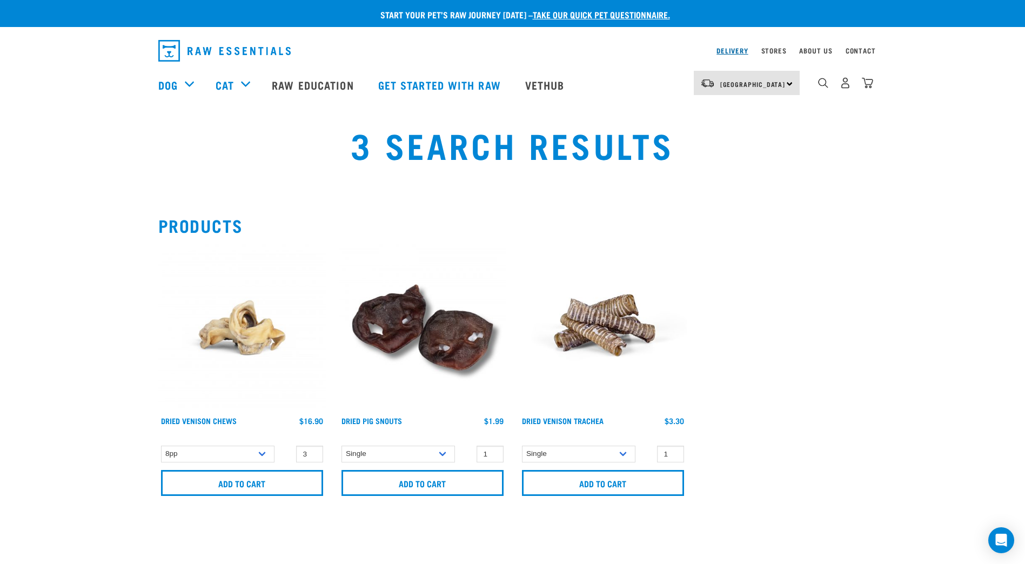
click at [731, 51] on link "Delivery" at bounding box center [731, 51] width 31 height 4
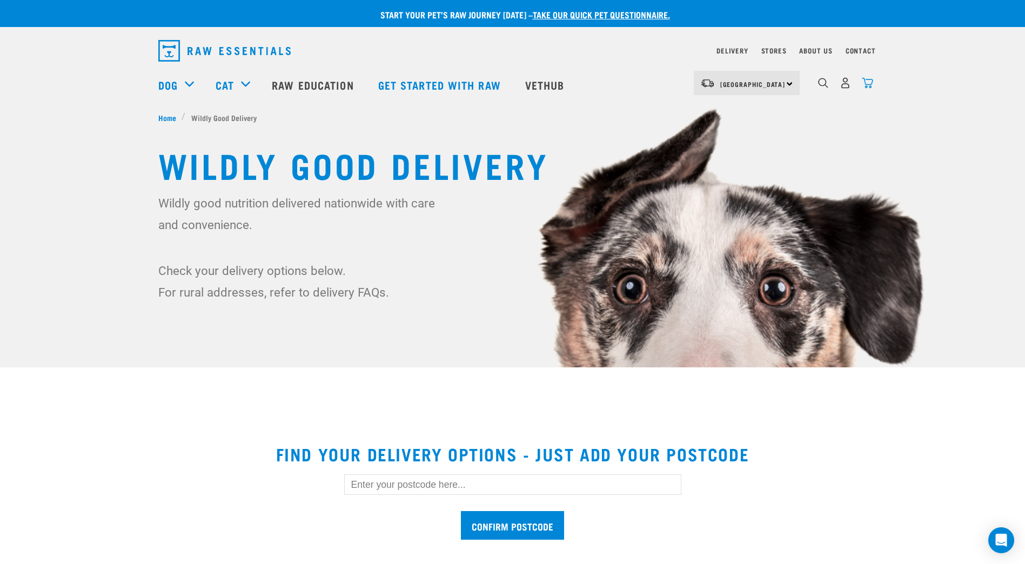
click at [868, 84] on img "dropdown navigation" at bounding box center [867, 82] width 11 height 11
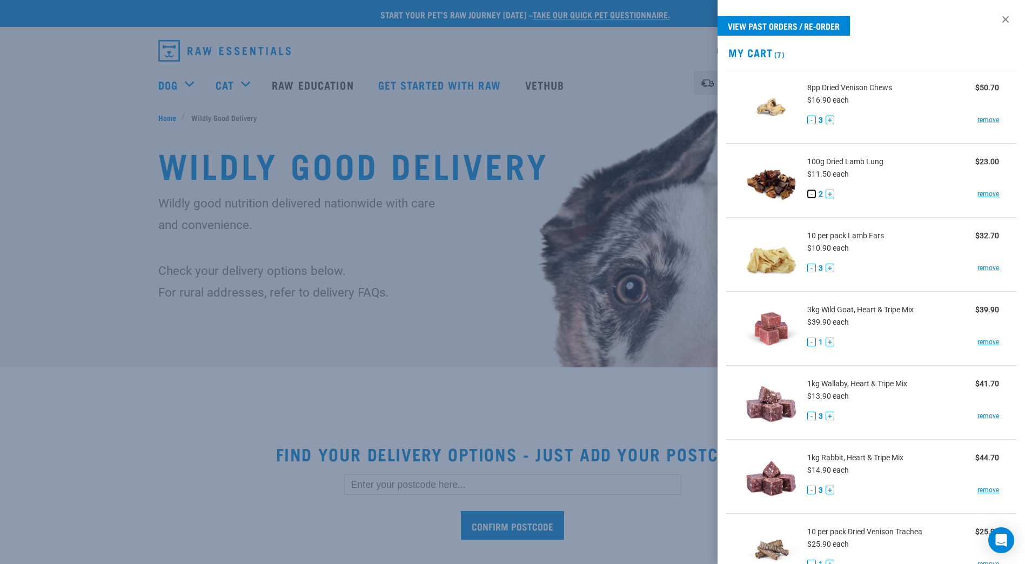
click at [810, 194] on button "-" at bounding box center [811, 194] width 9 height 9
click at [809, 119] on button "-" at bounding box center [811, 120] width 9 height 9
click at [808, 265] on button "-" at bounding box center [811, 268] width 9 height 9
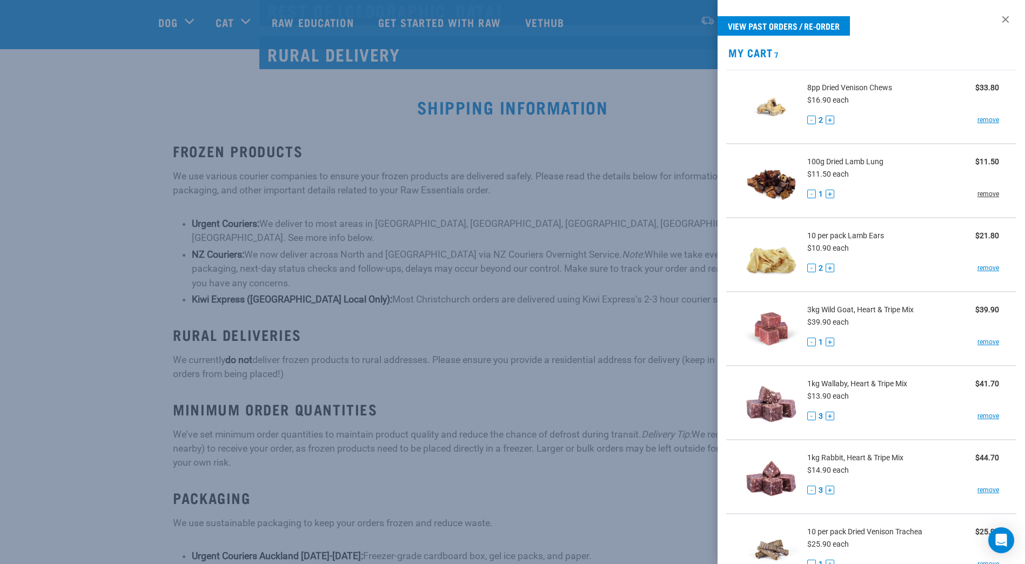
click at [981, 194] on link "remove" at bounding box center [988, 194] width 22 height 10
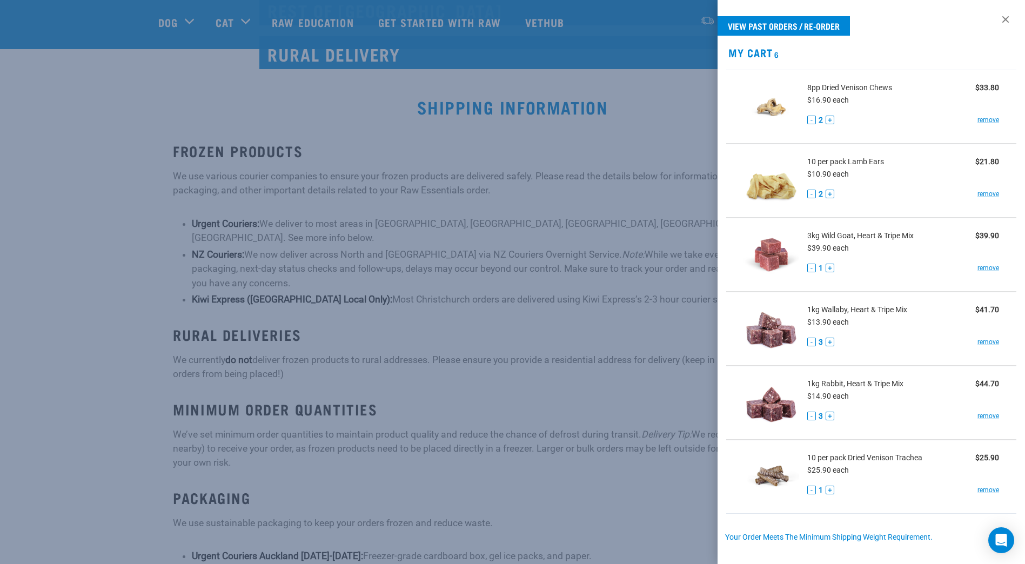
click at [865, 86] on span "8pp Dried Venison Chews" at bounding box center [849, 87] width 85 height 11
click at [482, 141] on div at bounding box center [512, 282] width 1025 height 564
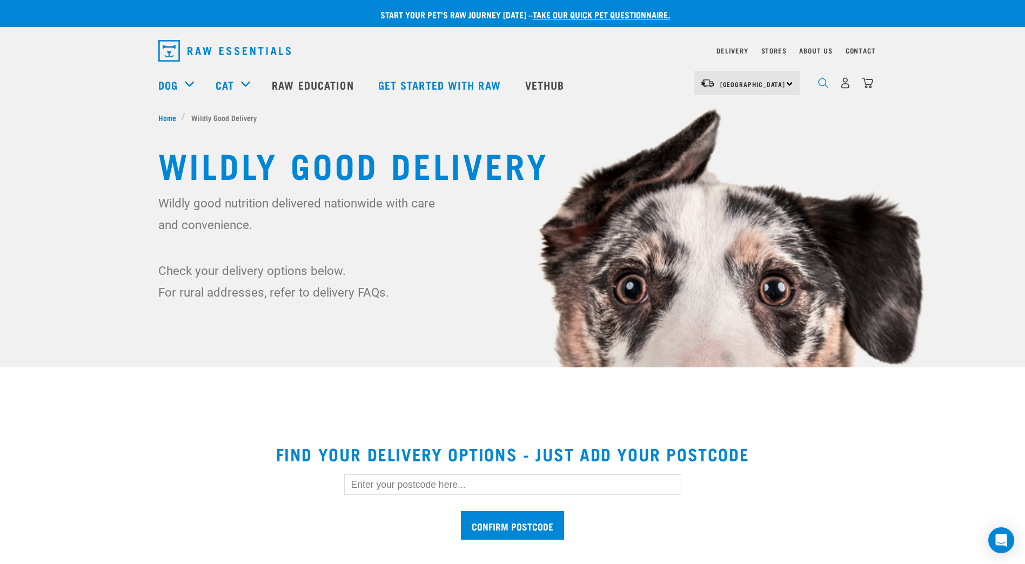
click at [823, 86] on img "dropdown navigation" at bounding box center [823, 83] width 10 height 10
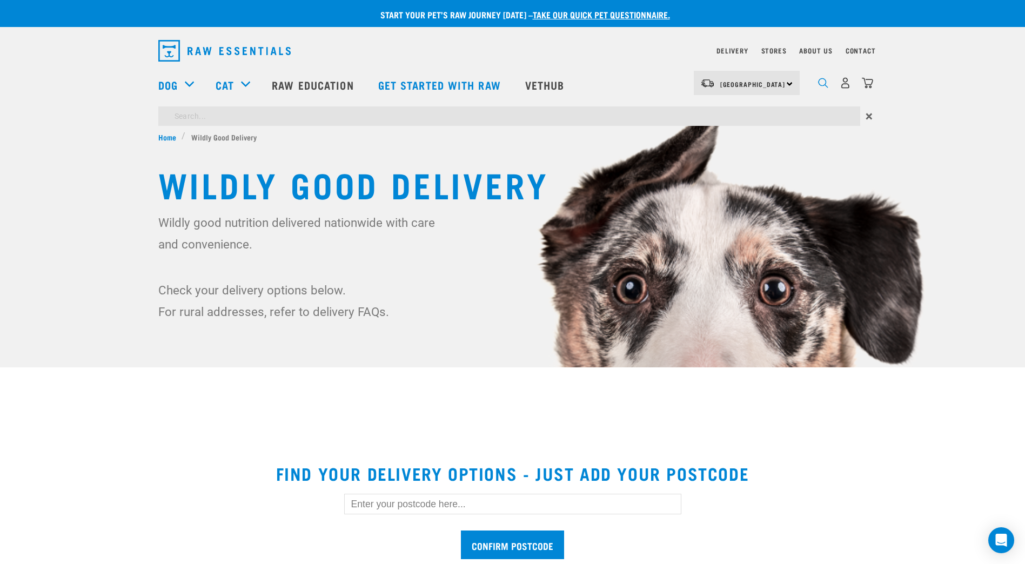
click at [823, 86] on img "dropdown navigation" at bounding box center [823, 83] width 10 height 10
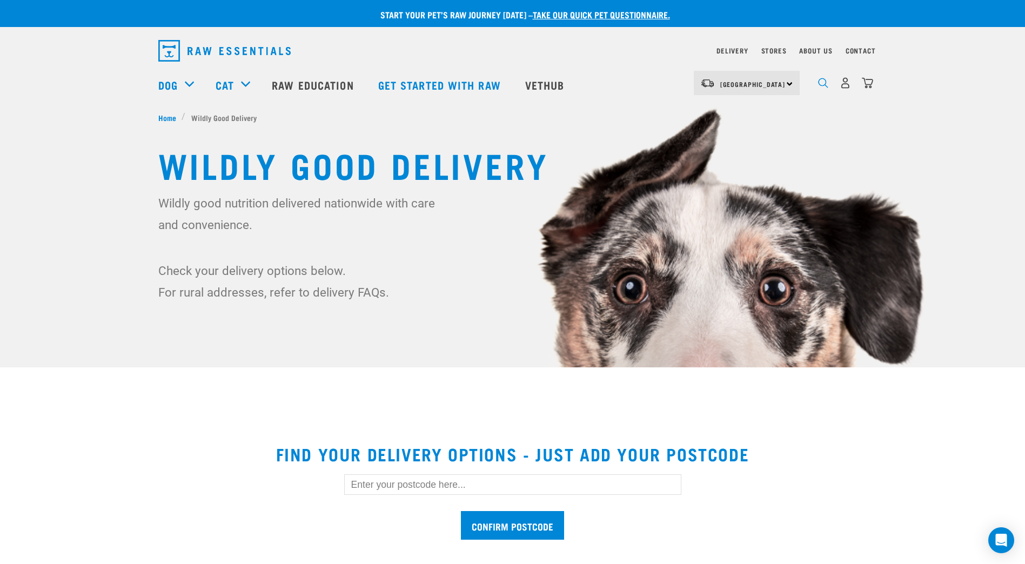
click at [825, 85] on img "dropdown navigation" at bounding box center [823, 83] width 10 height 10
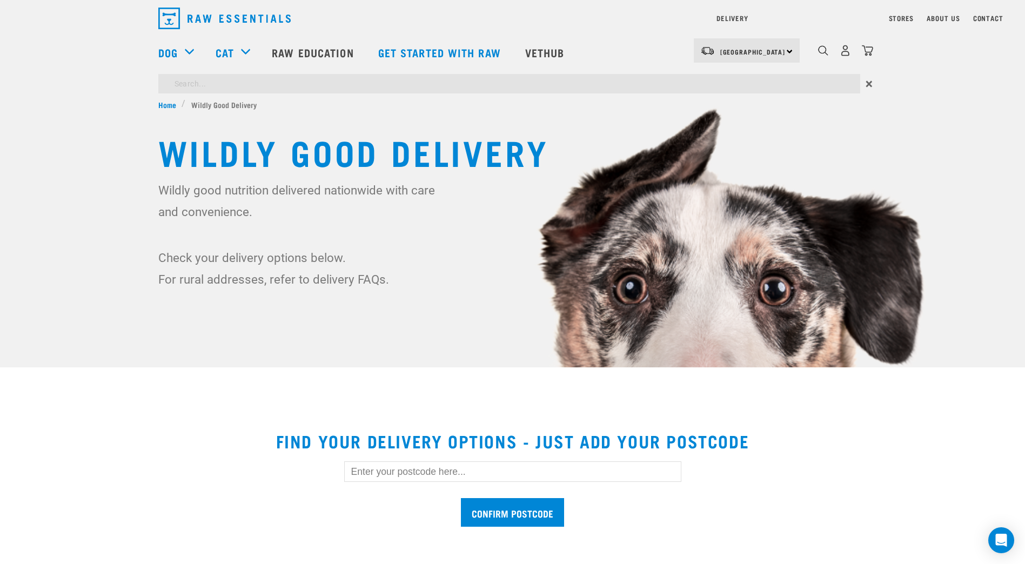
click at [810, 116] on div "Start your pet’s raw journey today – take our quick pet questionnaire. Delivery…" at bounding box center [512, 166] width 1025 height 332
type input "dried venison chews"
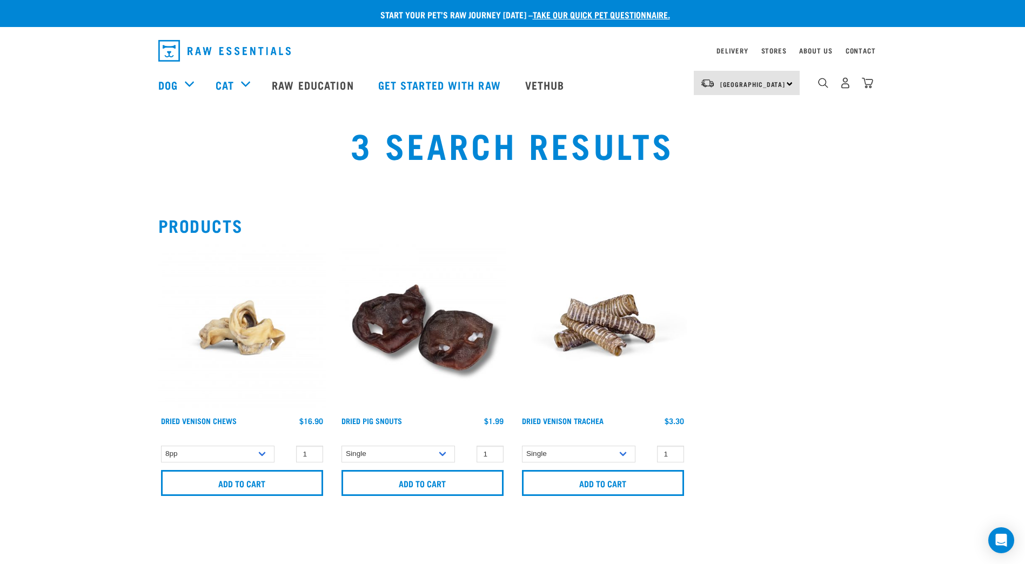
click at [230, 325] on img at bounding box center [241, 327] width 167 height 167
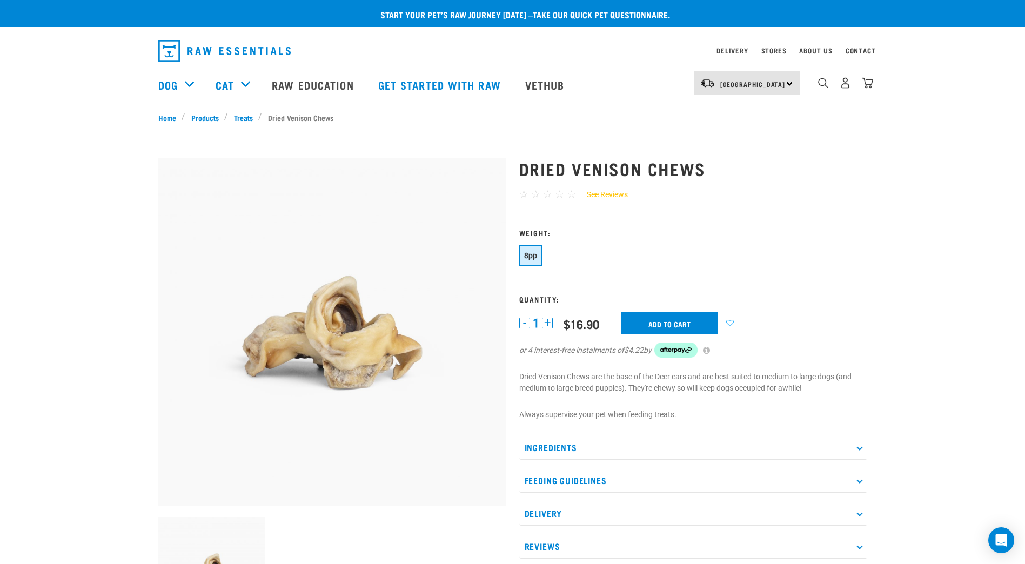
click at [730, 323] on icon at bounding box center [730, 323] width 19 height 8
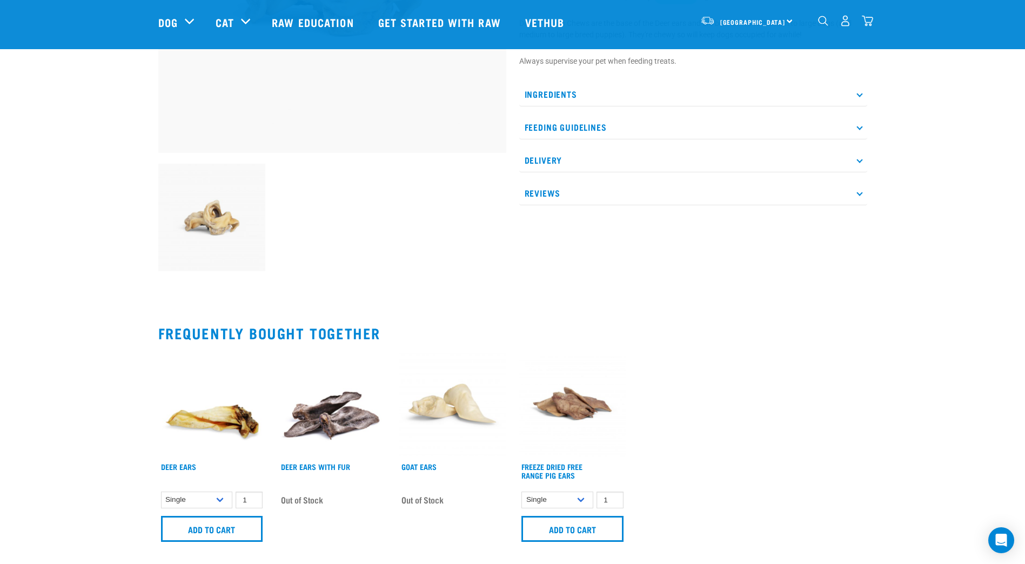
scroll to position [378, 0]
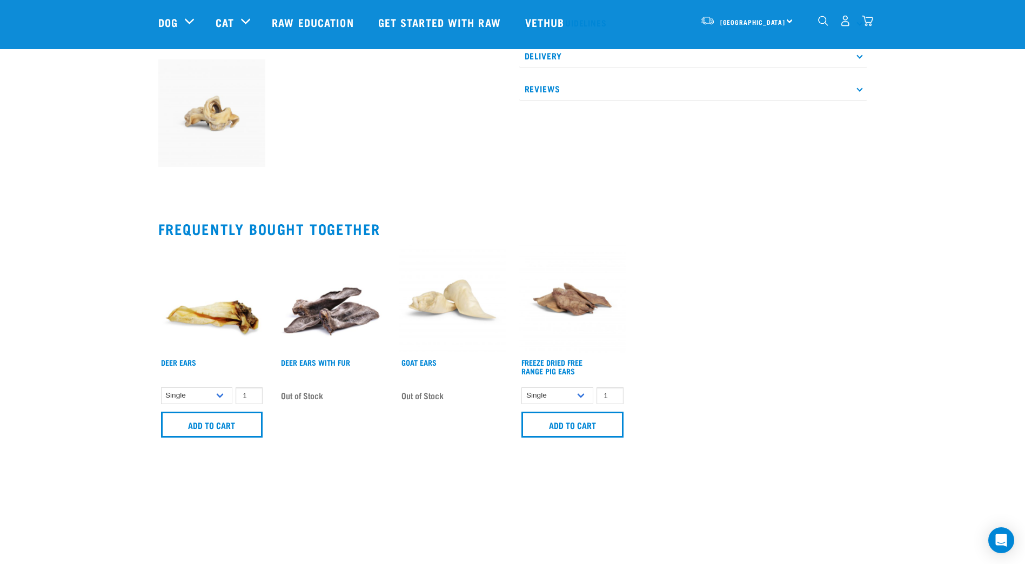
click at [580, 298] on img at bounding box center [573, 299] width 108 height 108
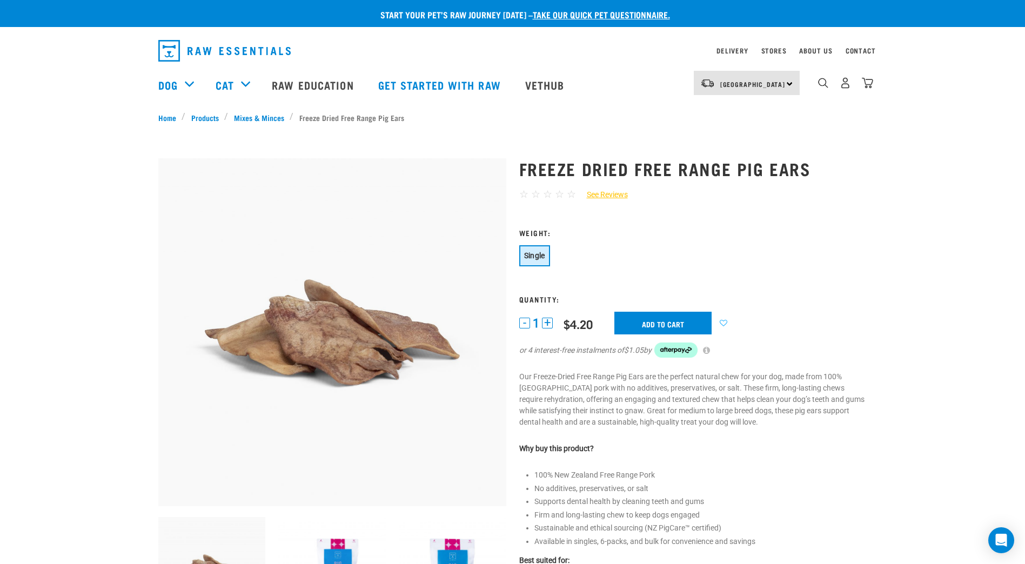
click at [724, 324] on icon at bounding box center [723, 323] width 19 height 8
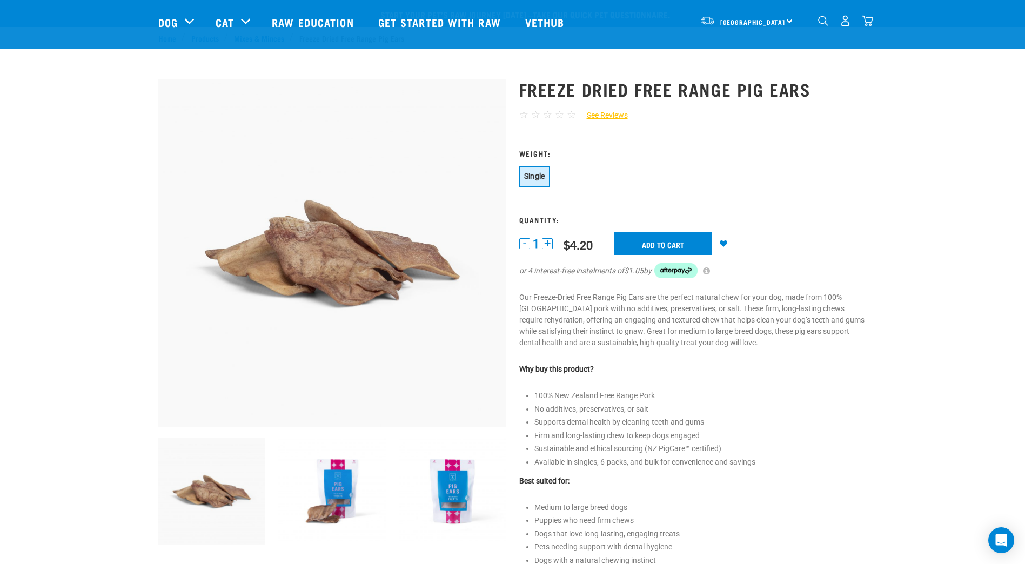
scroll to position [252, 0]
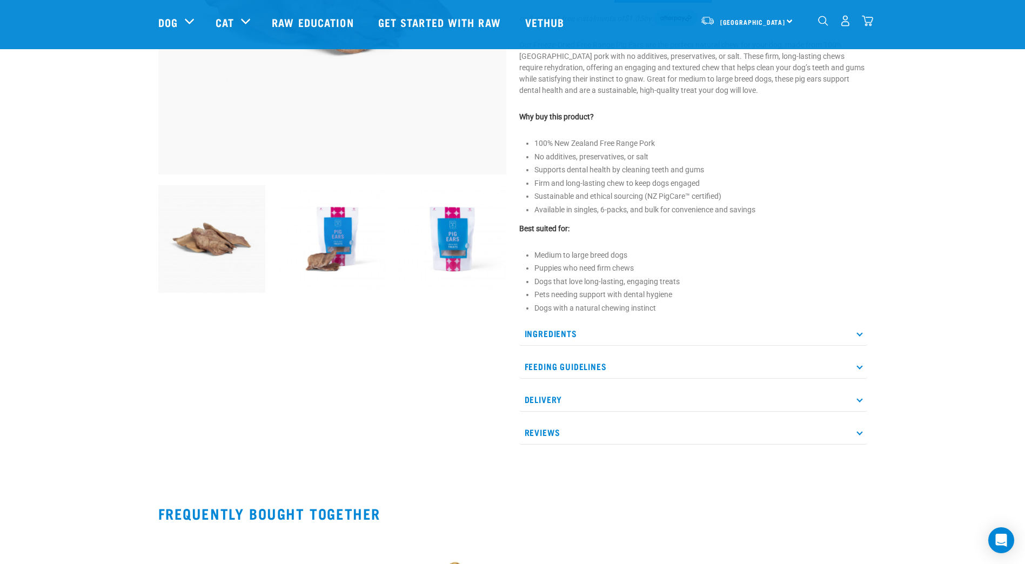
click at [339, 237] on img at bounding box center [332, 239] width 108 height 108
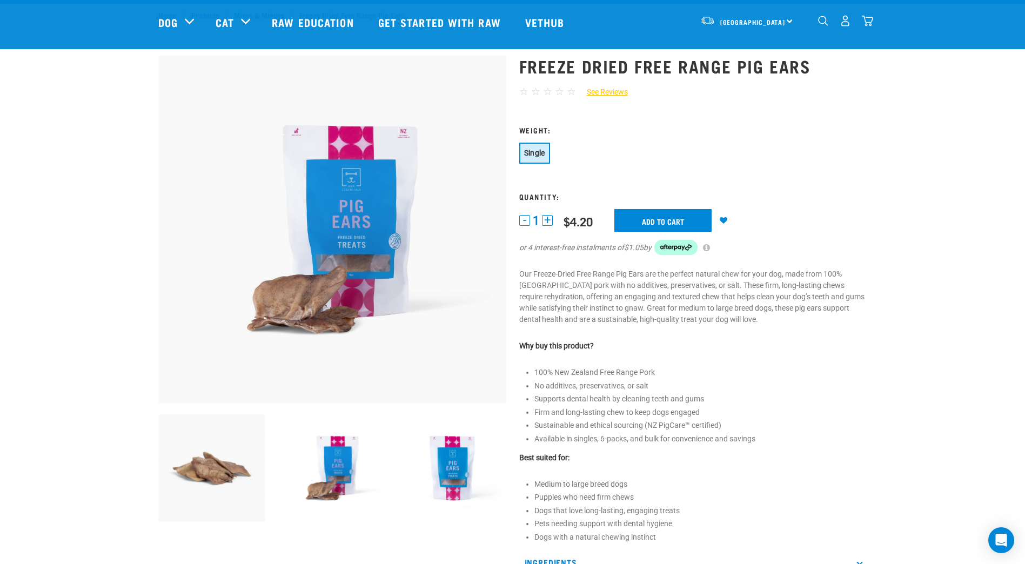
scroll to position [0, 0]
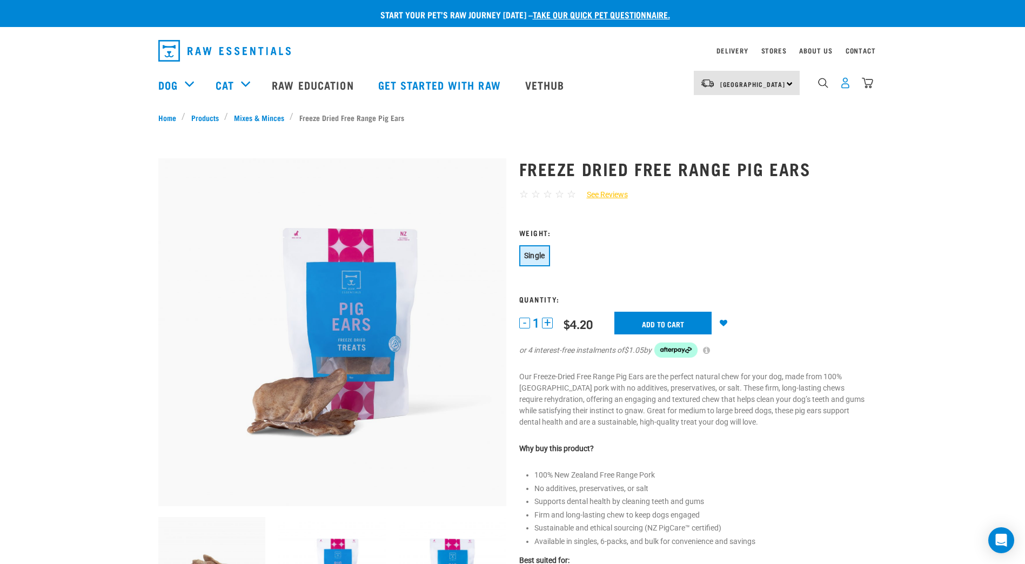
click at [849, 83] on img "dropdown navigation" at bounding box center [845, 82] width 11 height 11
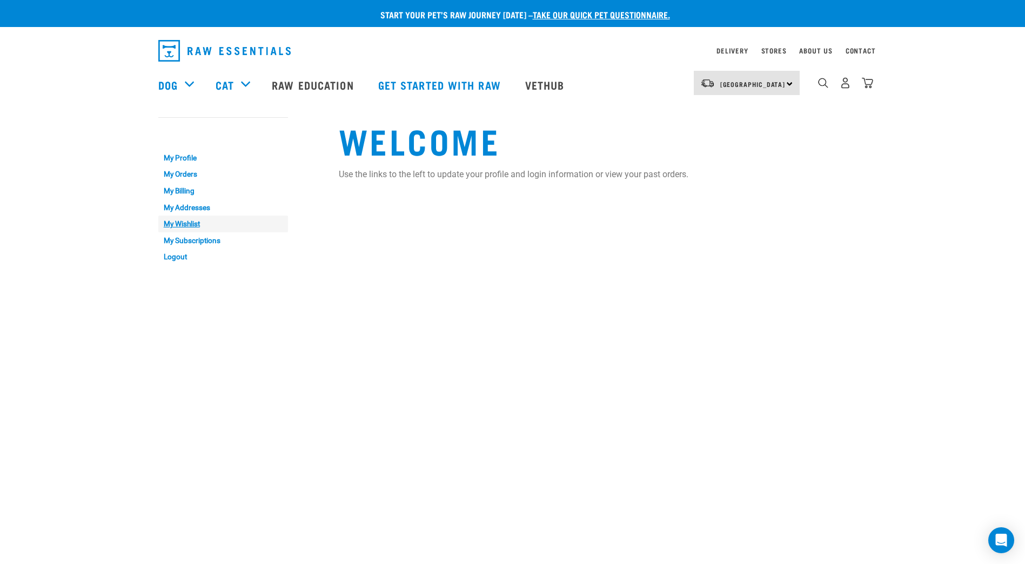
click at [182, 222] on link "My Wishlist" at bounding box center [223, 224] width 130 height 17
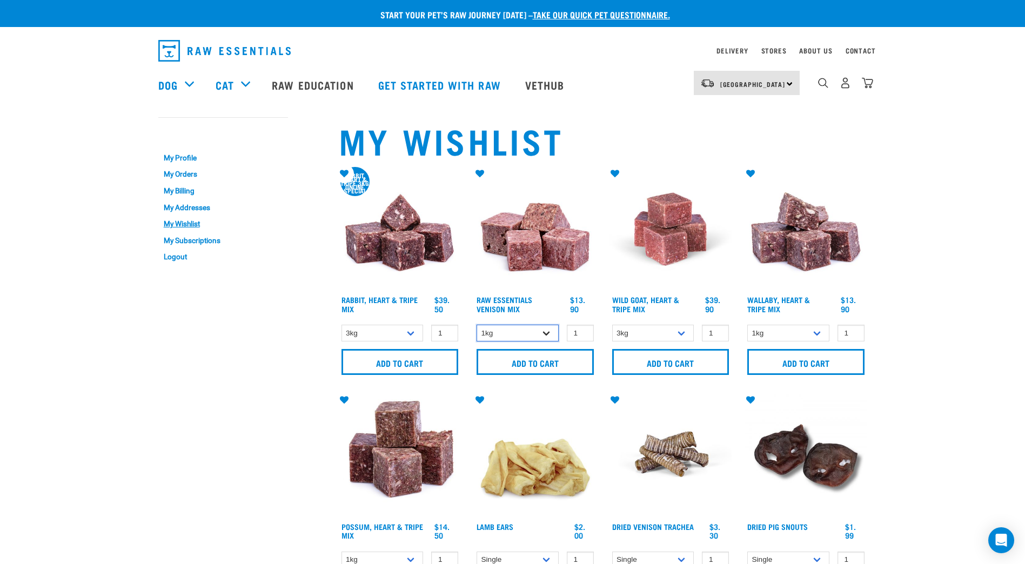
click at [546, 333] on select "1kg 3kg Bulk (20kg)" at bounding box center [518, 333] width 82 height 17
select select "712"
click at [477, 325] on select "1kg 3kg Bulk (20kg)" at bounding box center [518, 333] width 82 height 17
click at [524, 359] on input "Add to cart" at bounding box center [535, 362] width 117 height 26
click at [680, 332] on select "3kg 1kg" at bounding box center [653, 333] width 82 height 17
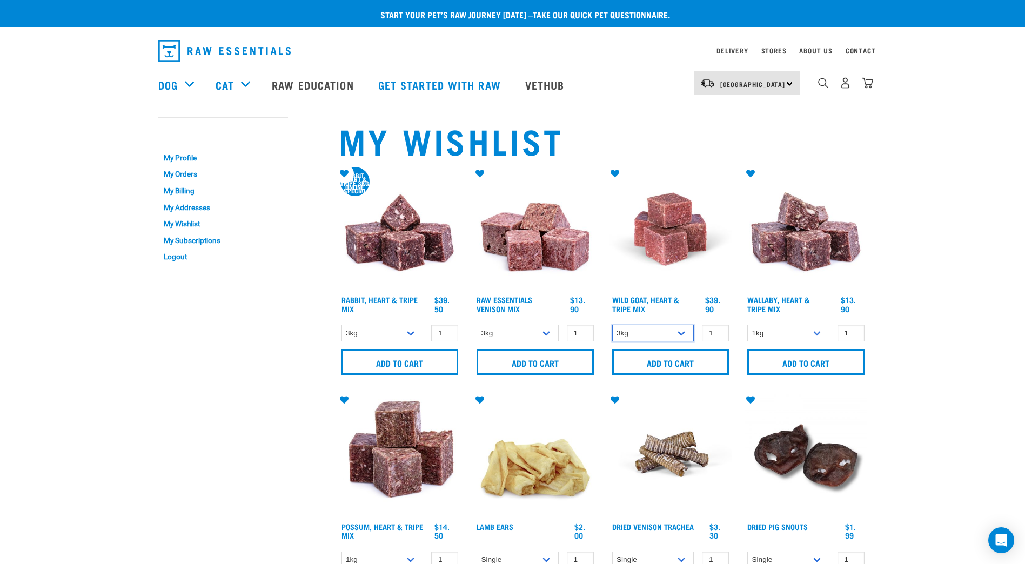
select select "336058"
click at [612, 325] on select "3kg 1kg" at bounding box center [653, 333] width 82 height 17
click at [699, 359] on input "Add to cart" at bounding box center [670, 362] width 117 height 26
click at [634, 125] on h1 "My Wishlist" at bounding box center [603, 139] width 528 height 39
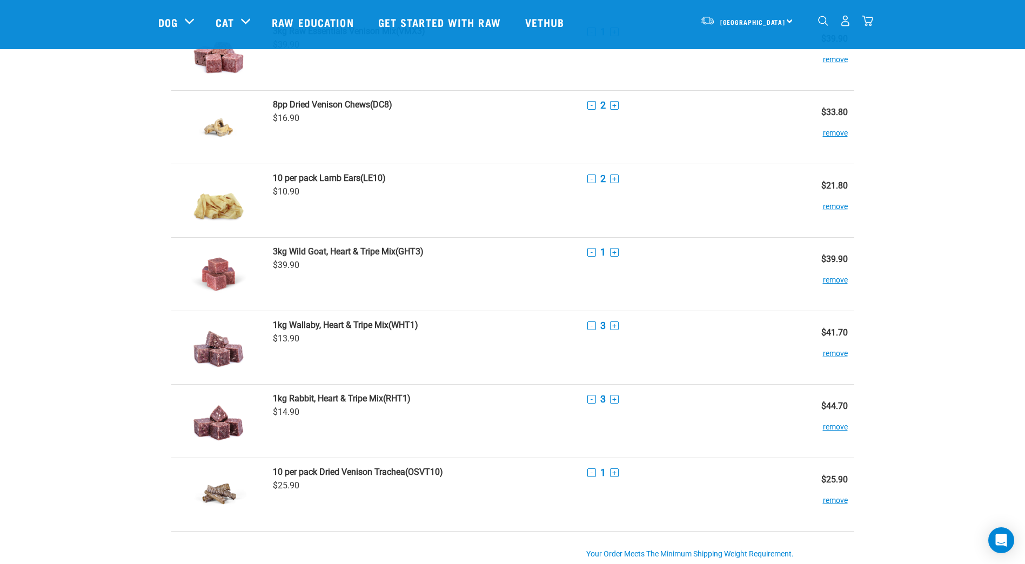
scroll to position [126, 0]
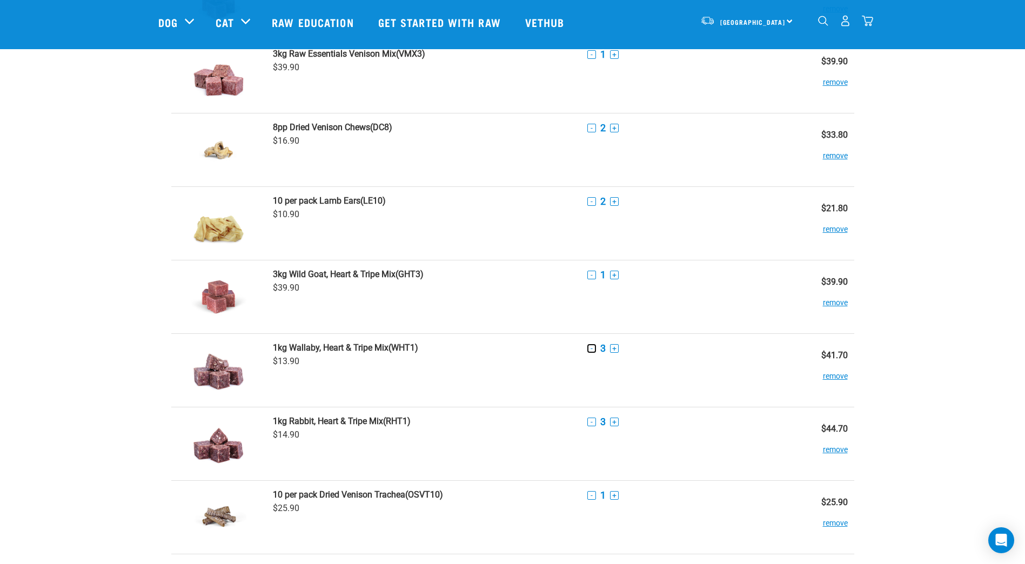
click at [592, 349] on button "-" at bounding box center [591, 348] width 9 height 9
click at [591, 421] on button "-" at bounding box center [591, 422] width 9 height 9
click at [615, 348] on button "+" at bounding box center [614, 348] width 9 height 9
click at [591, 422] on button "-" at bounding box center [591, 422] width 9 height 9
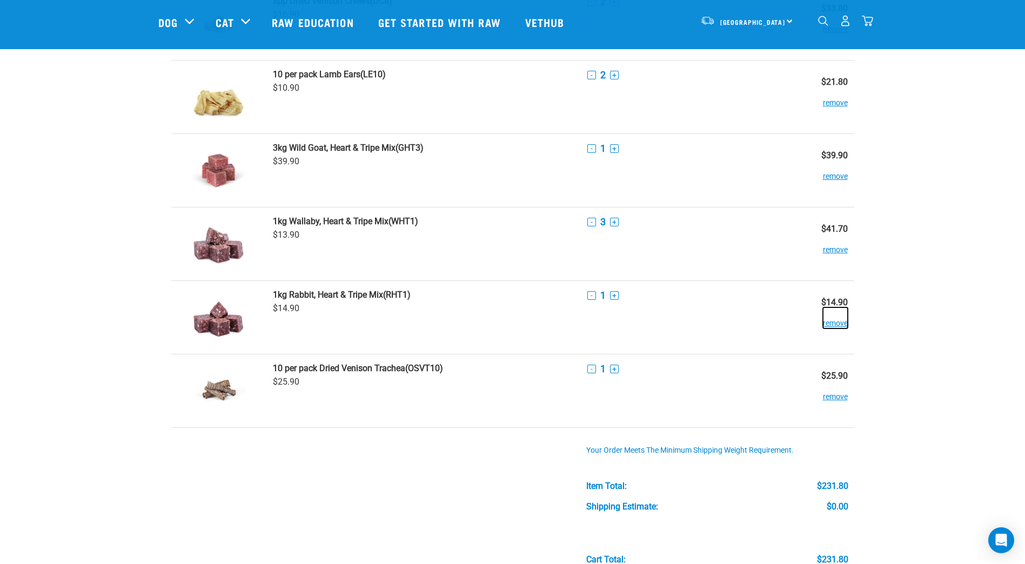
click at [837, 324] on button "remove" at bounding box center [835, 317] width 25 height 21
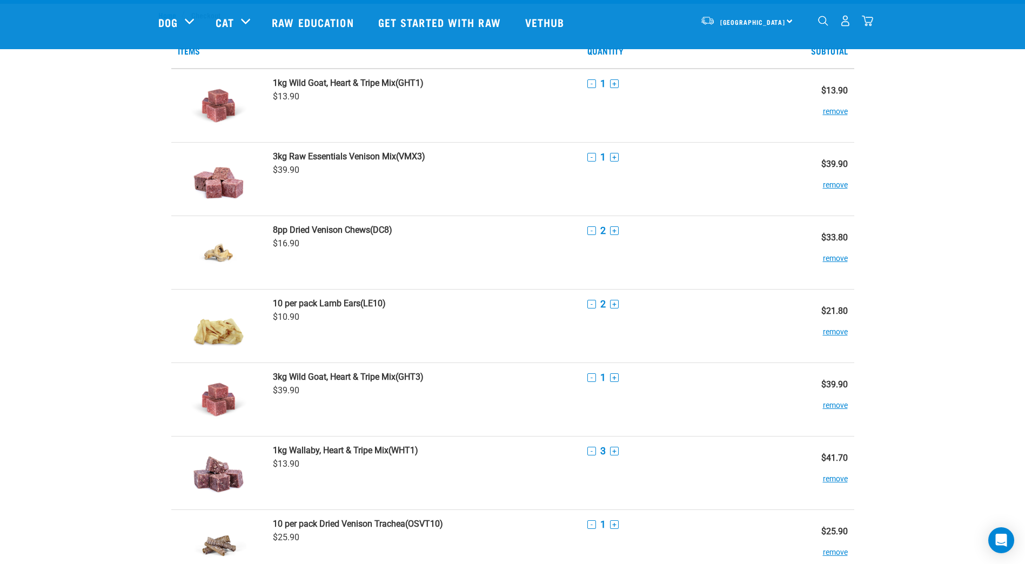
scroll to position [0, 0]
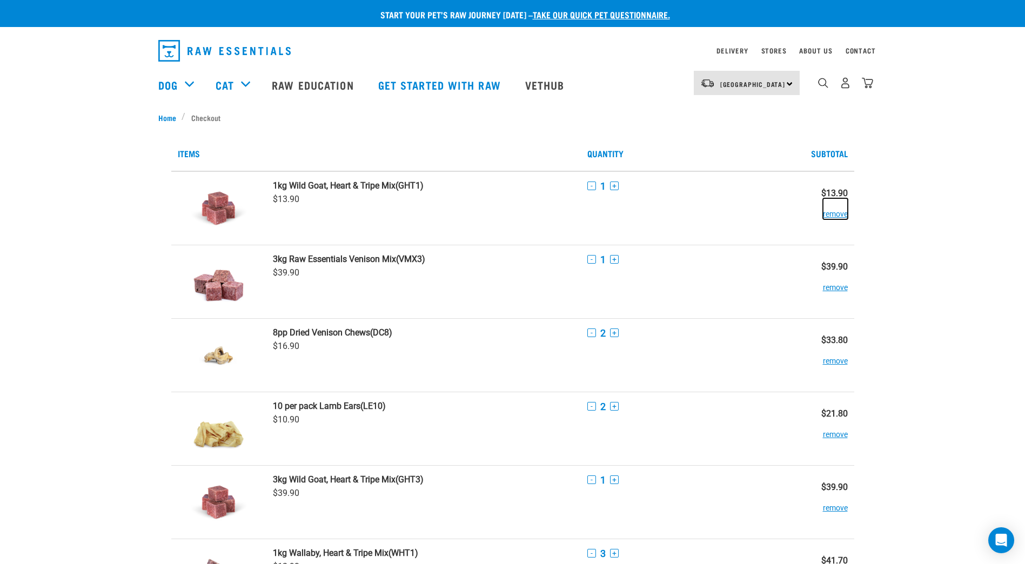
click at [835, 214] on button "remove" at bounding box center [835, 208] width 25 height 21
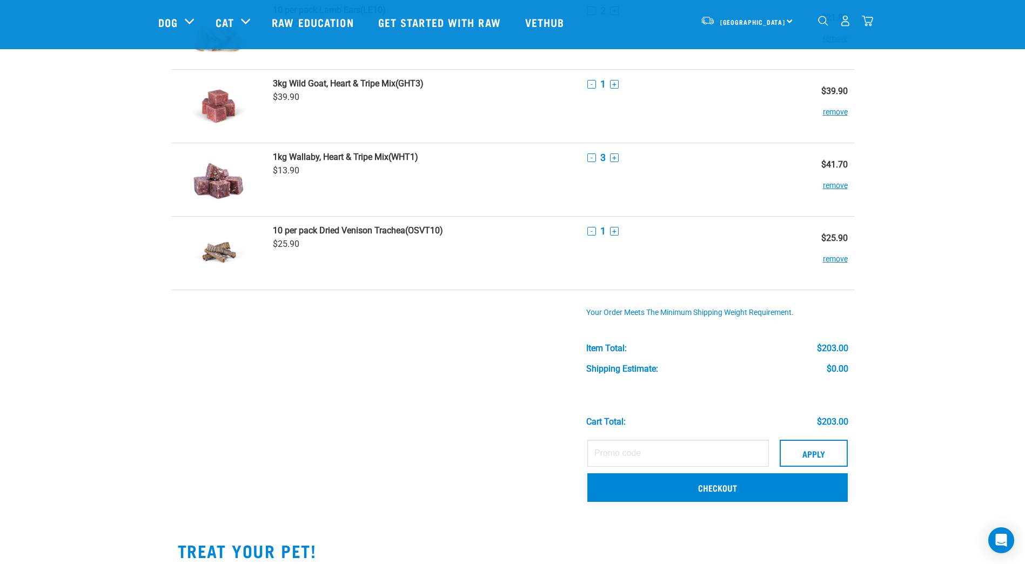
scroll to position [378, 0]
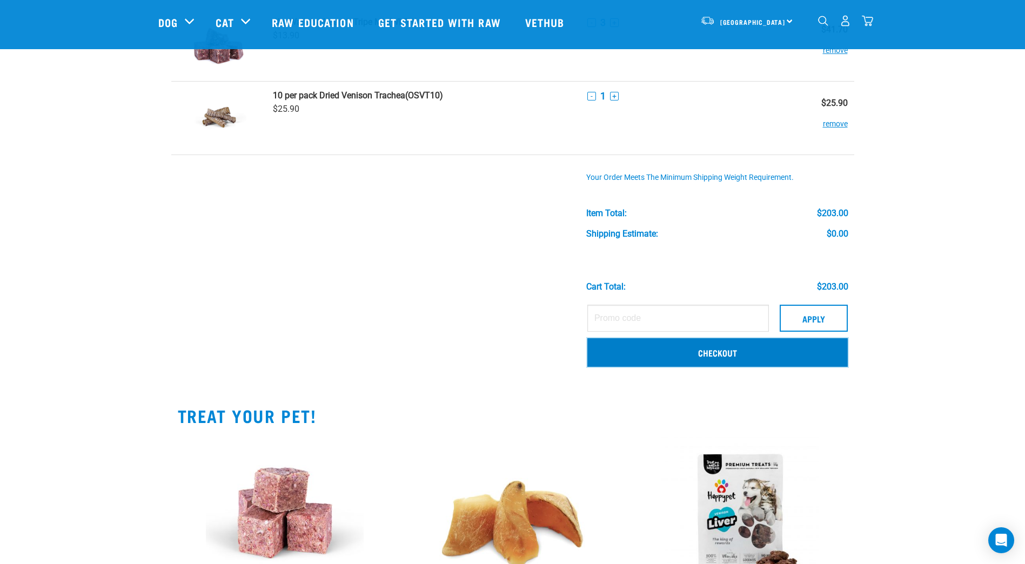
click at [672, 354] on link "Checkout" at bounding box center [717, 352] width 260 height 28
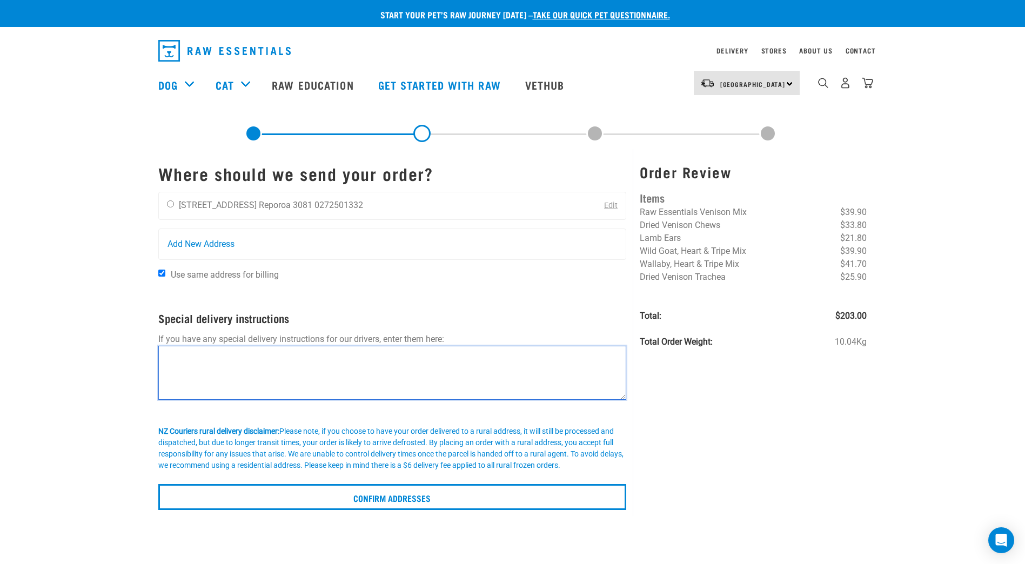
click at [183, 352] on textarea at bounding box center [392, 373] width 468 height 54
click at [177, 357] on textarea "Plese leave in carport" at bounding box center [392, 373] width 468 height 54
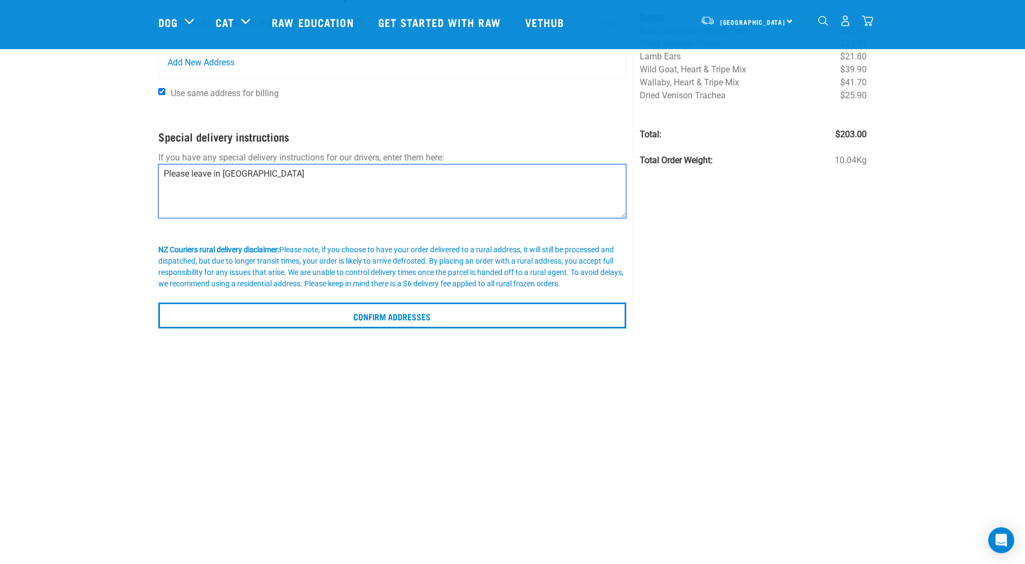
scroll to position [126, 0]
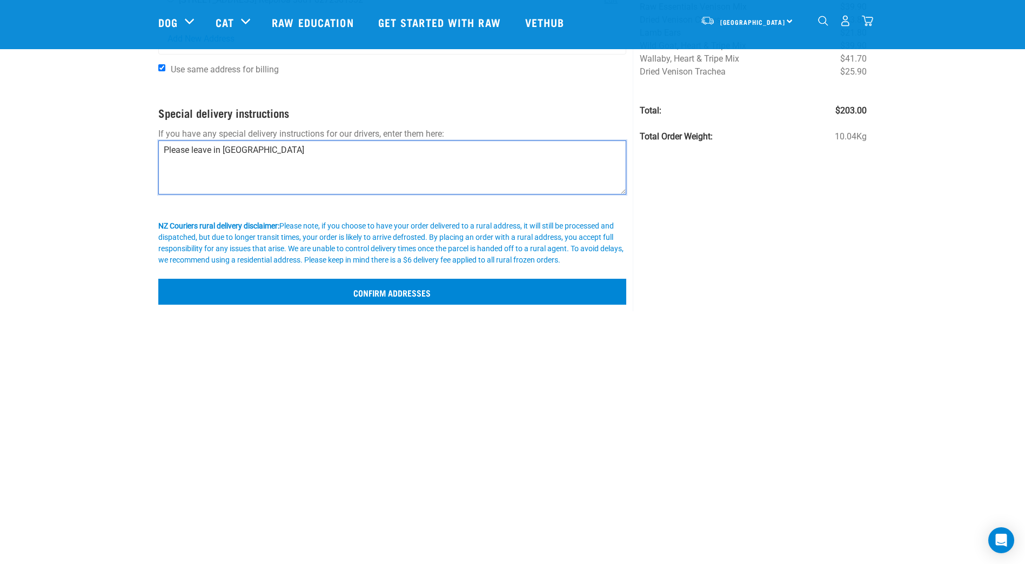
type textarea "Please leave in carport"
drag, startPoint x: 394, startPoint y: 292, endPoint x: 412, endPoint y: 296, distance: 17.7
click at [394, 292] on input "Confirm addresses" at bounding box center [392, 292] width 468 height 26
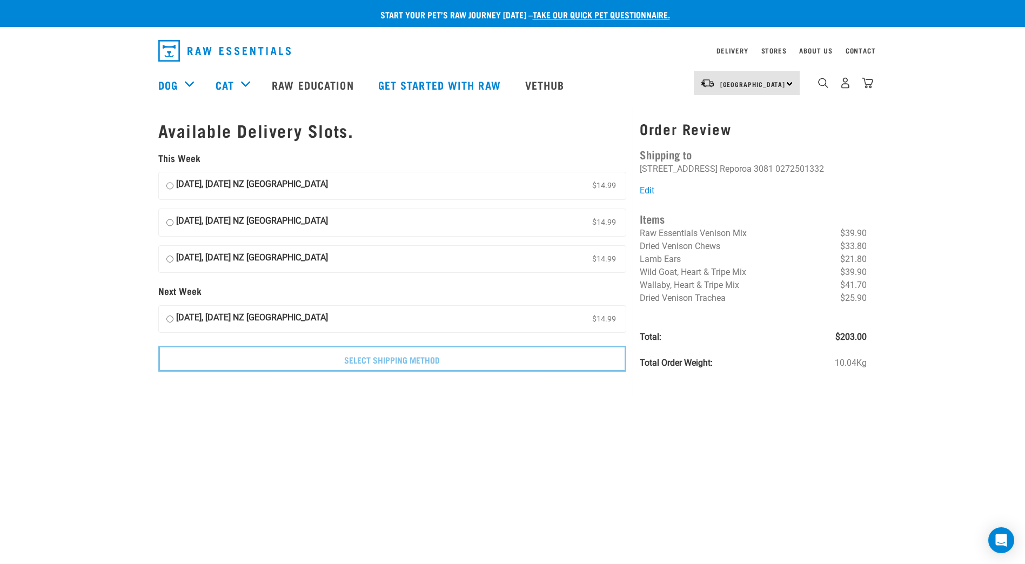
click at [170, 222] on input "[DATE], [DATE] NZ [GEOGRAPHIC_DATA] $14.99" at bounding box center [169, 222] width 7 height 16
radio input "true"
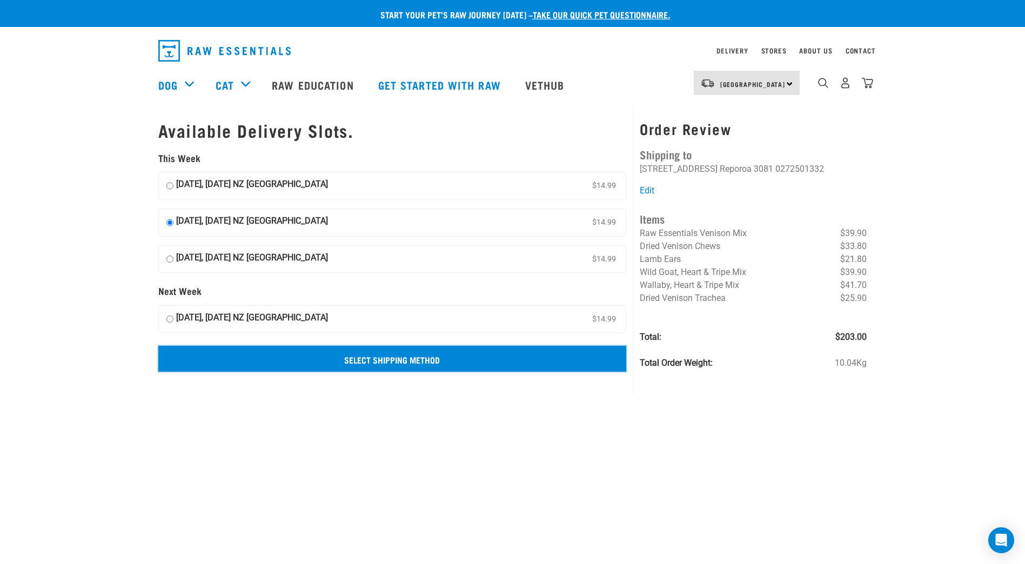
click at [428, 357] on input "Select Shipping Method" at bounding box center [392, 359] width 468 height 26
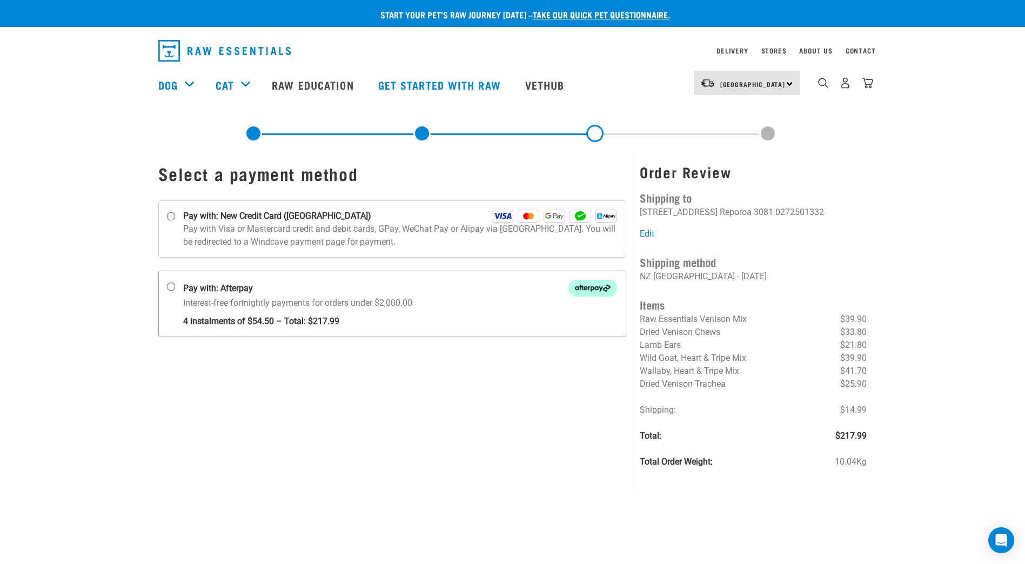
click at [171, 286] on input "Pay with: Afterpay Interest-free fortnightly payments for orders under $2,000.00" at bounding box center [170, 287] width 9 height 9
radio input "true"
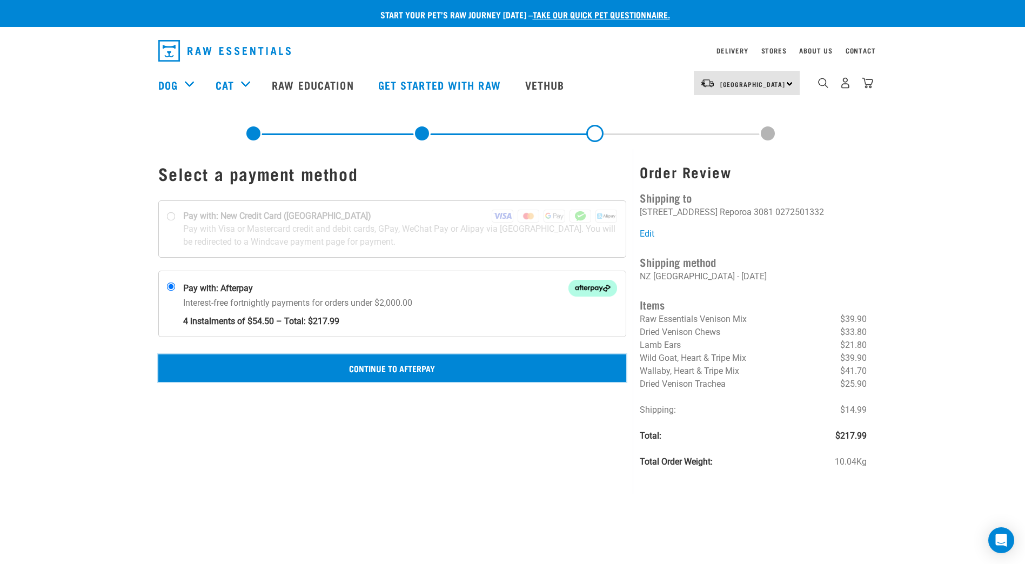
click at [350, 368] on button "Continue to Afterpay" at bounding box center [392, 367] width 468 height 27
click at [395, 365] on button "Confirm Payment" at bounding box center [392, 367] width 468 height 27
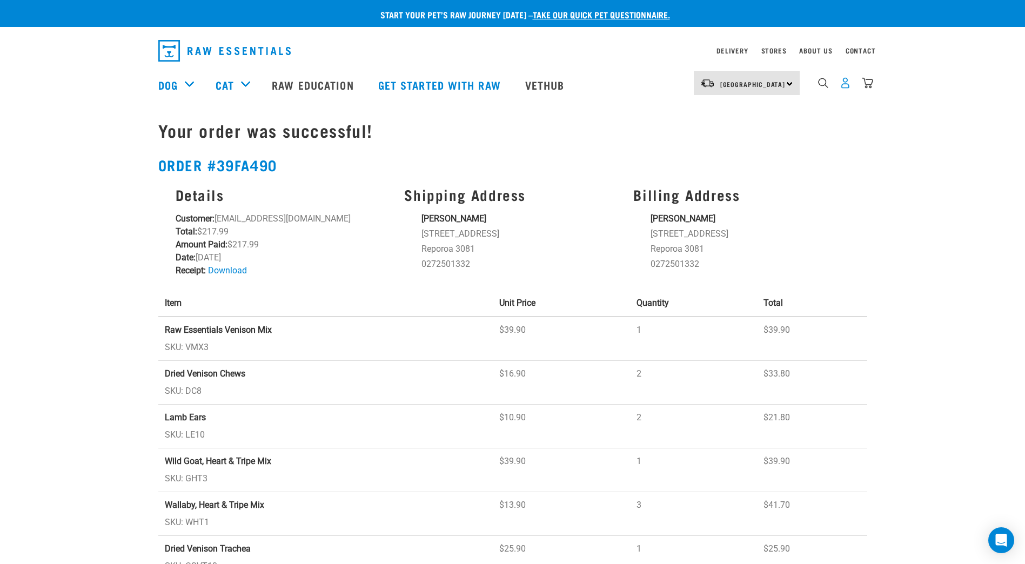
click at [846, 85] on img "dropdown navigation" at bounding box center [845, 82] width 11 height 11
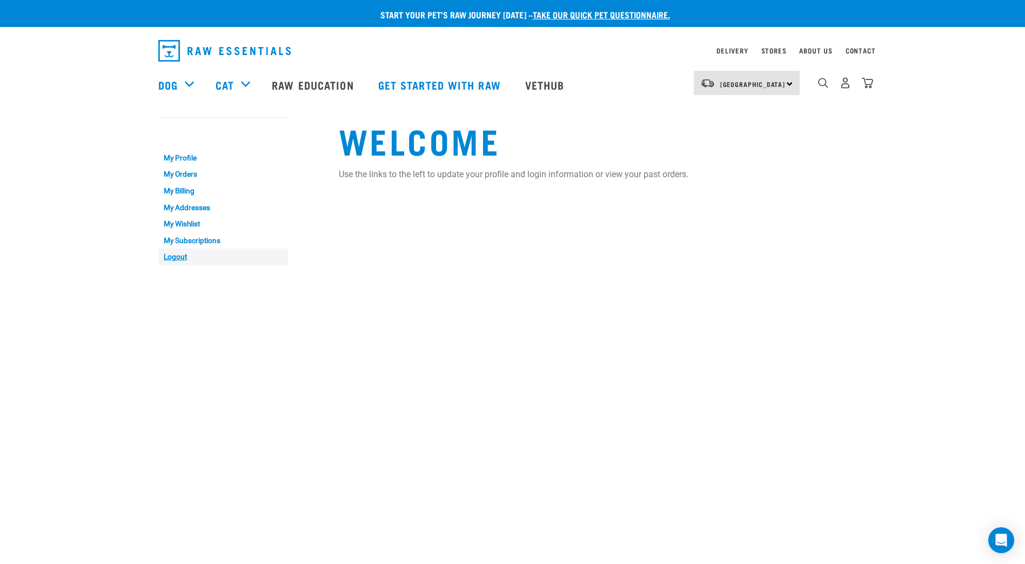
click at [167, 255] on link "Logout" at bounding box center [223, 257] width 130 height 17
